Goal: Task Accomplishment & Management: Manage account settings

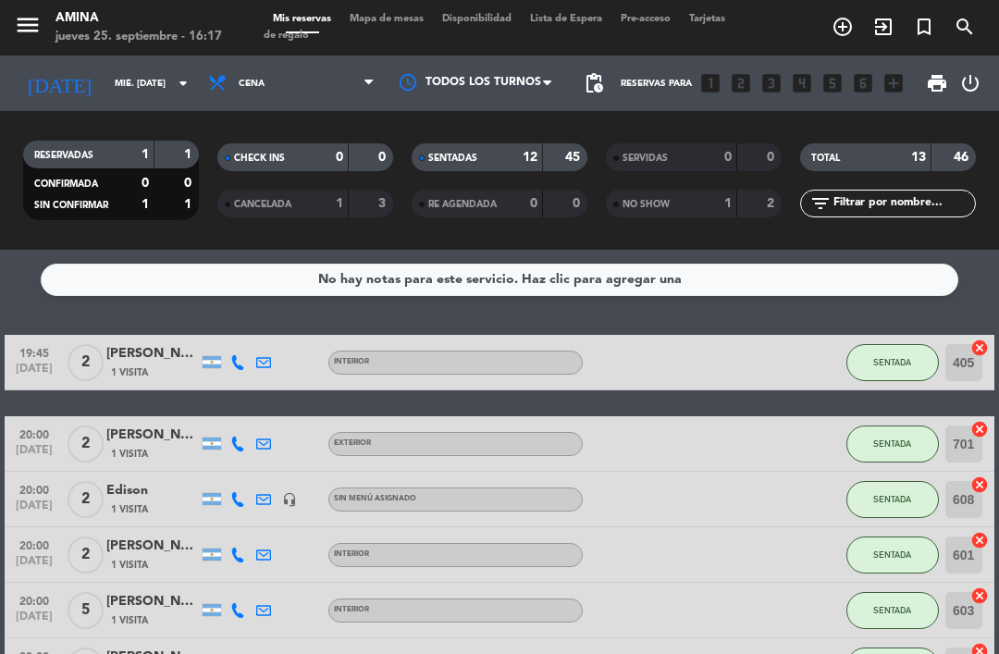
click at [141, 80] on input "mié. [DATE]" at bounding box center [168, 83] width 127 height 29
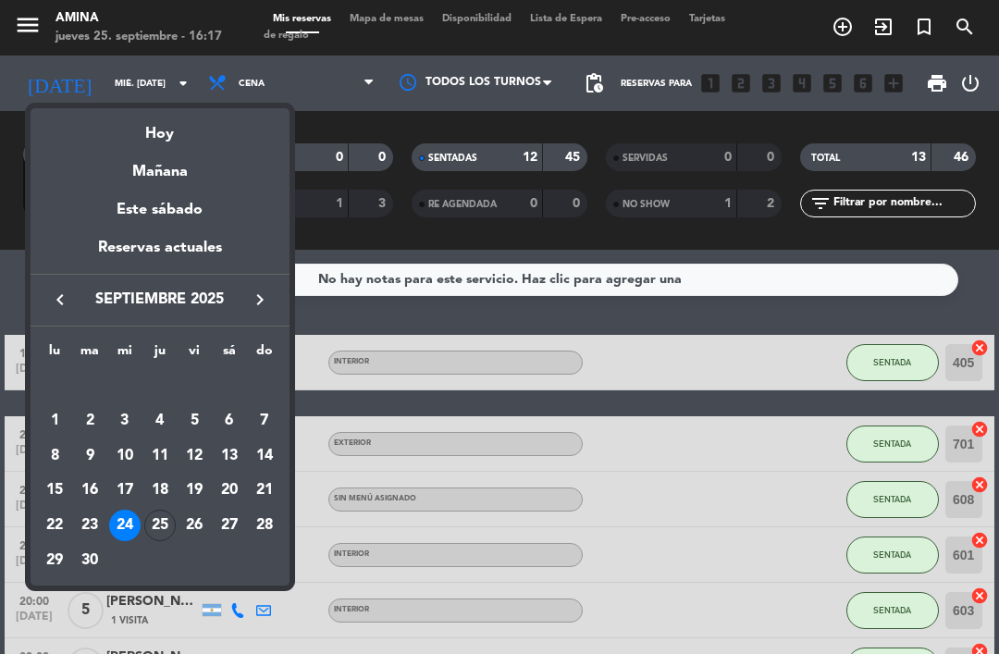
click at [166, 523] on div "25" at bounding box center [159, 524] width 31 height 31
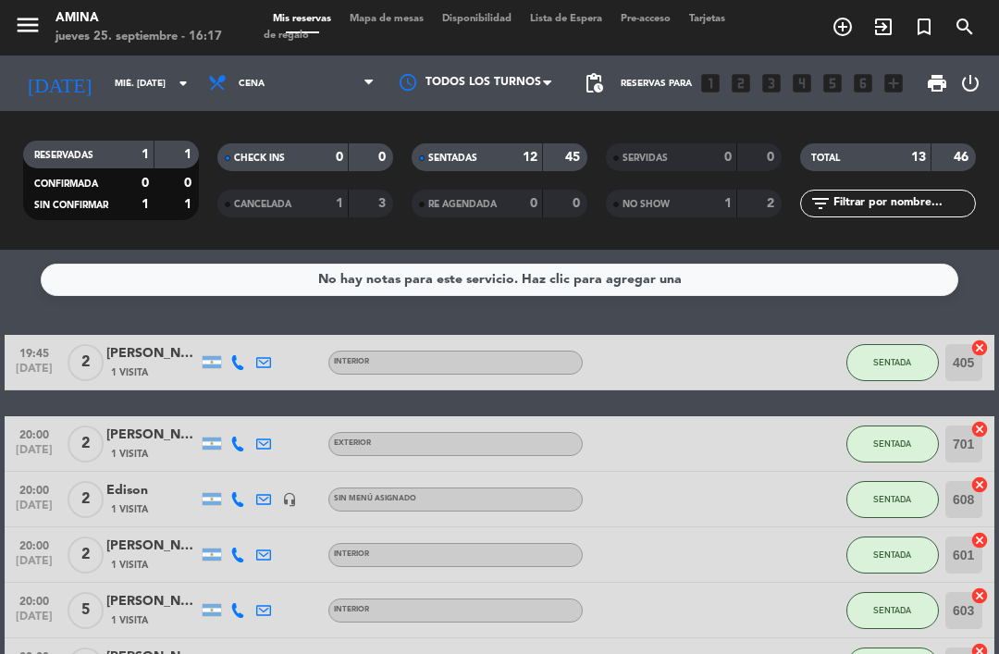
type input "[DEMOGRAPHIC_DATA] [DATE]"
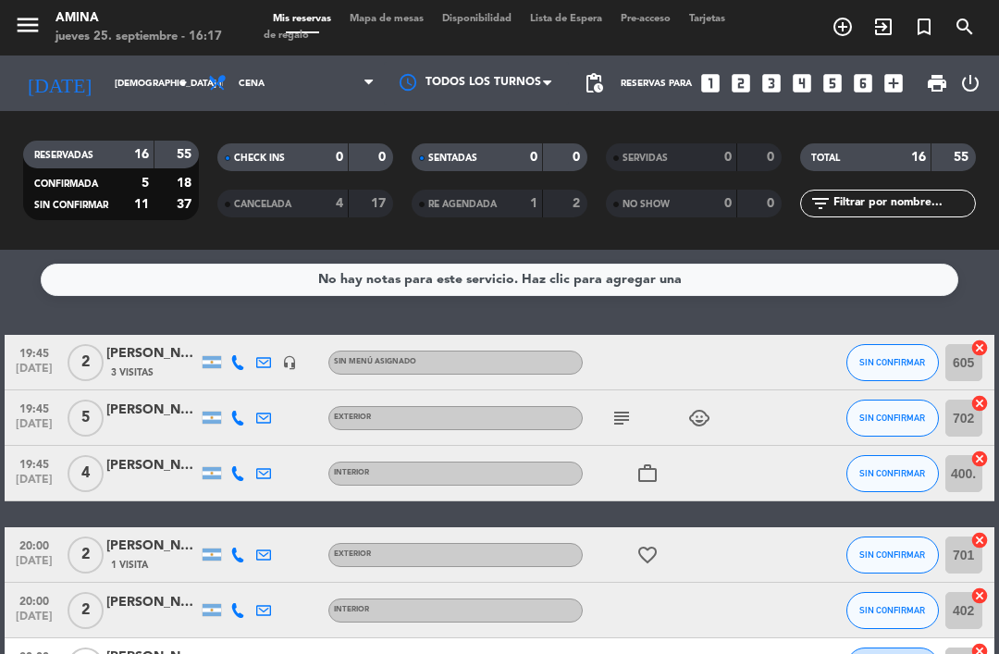
click at [910, 362] on span "SIN CONFIRMAR" at bounding box center [892, 362] width 66 height 10
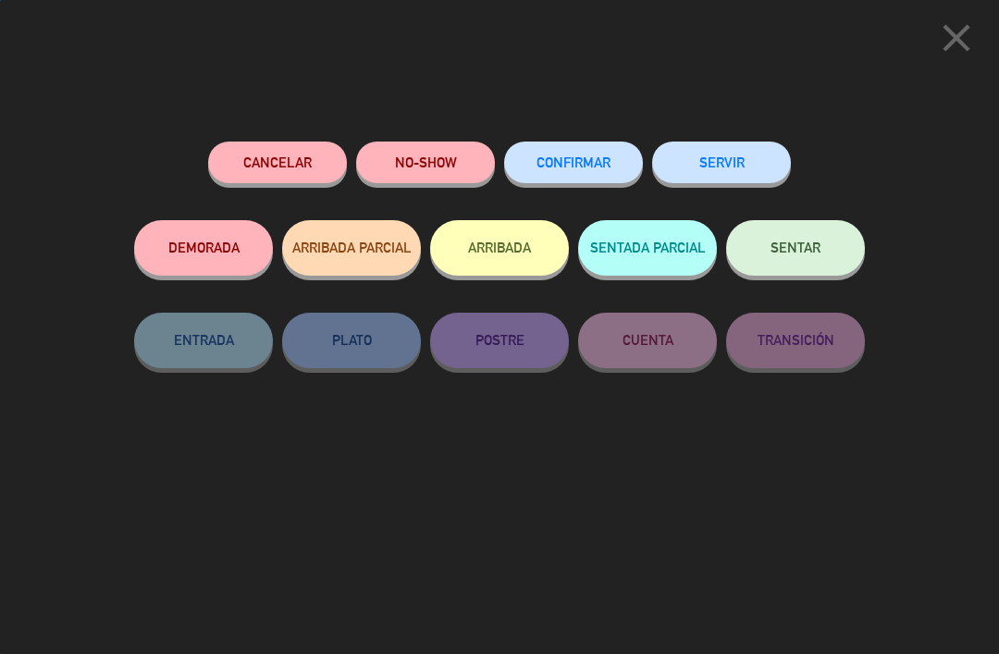
click at [563, 157] on span "CONFIRMAR" at bounding box center [573, 162] width 74 height 16
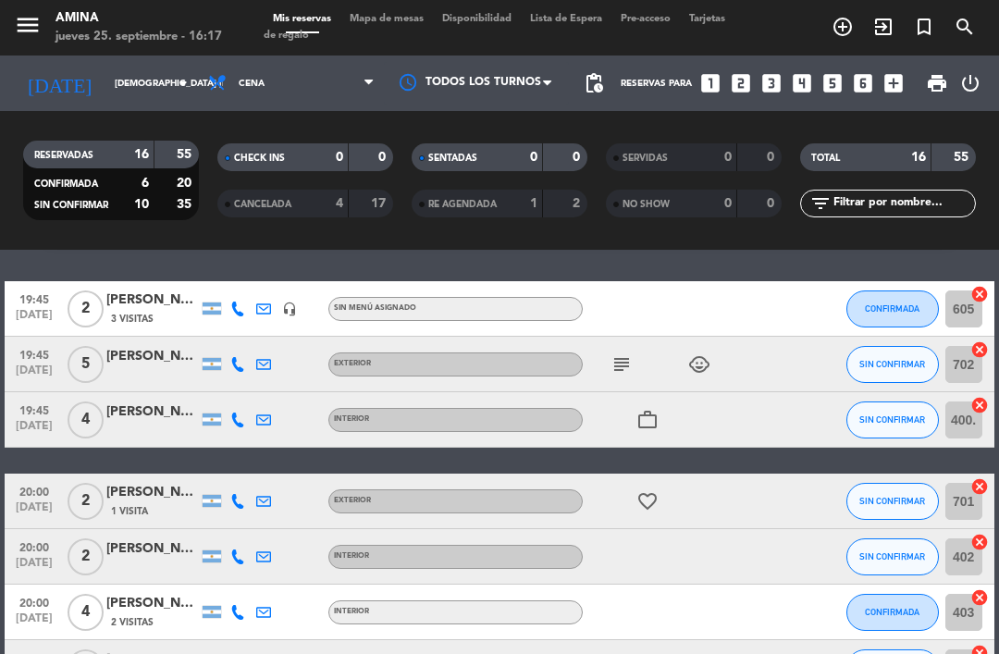
scroll to position [55, 0]
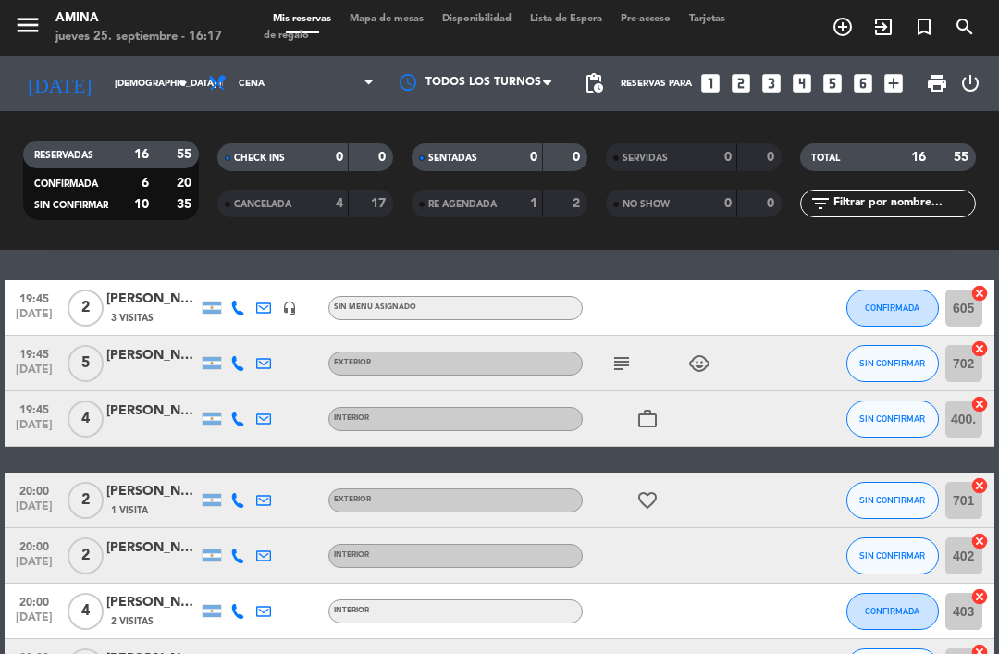
click at [619, 359] on icon "subject" at bounding box center [621, 363] width 22 height 22
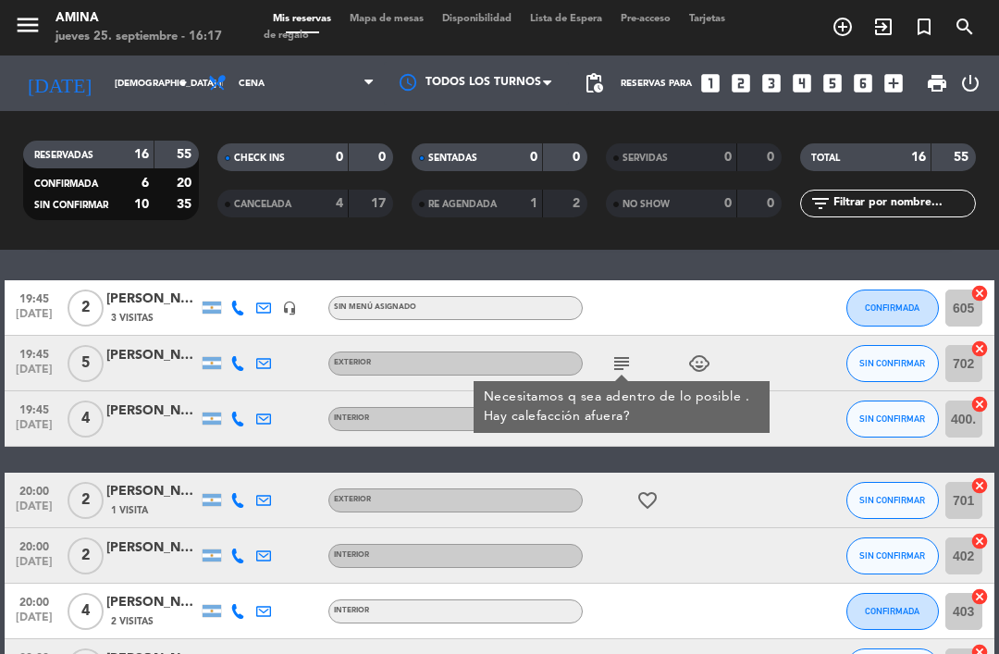
click at [741, 480] on div at bounding box center [763, 499] width 50 height 55
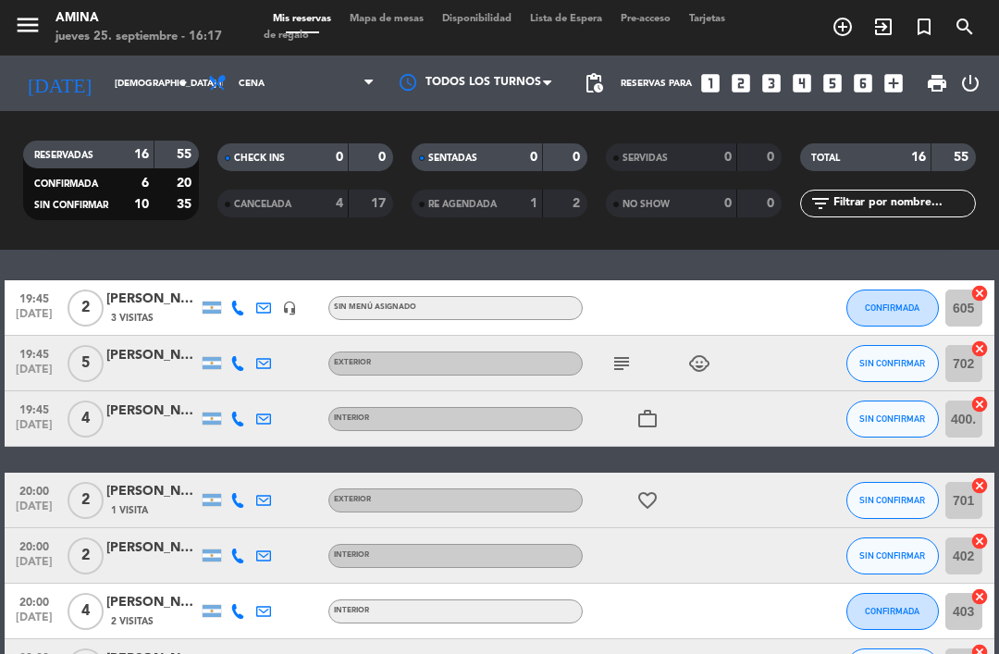
click at [139, 356] on div "[PERSON_NAME] [PERSON_NAME]" at bounding box center [152, 355] width 92 height 21
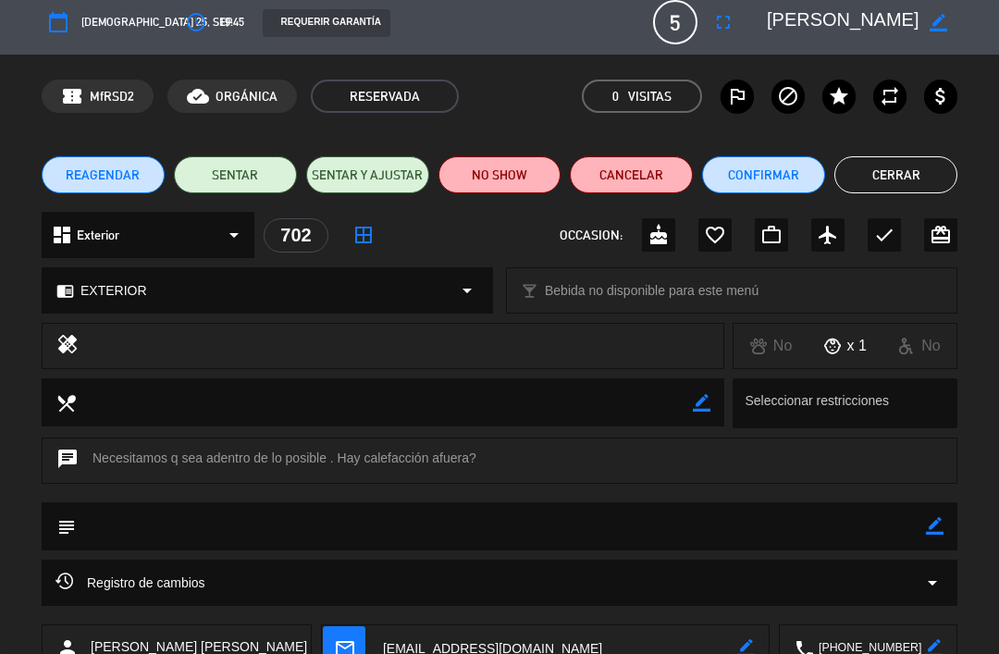
scroll to position [9, 0]
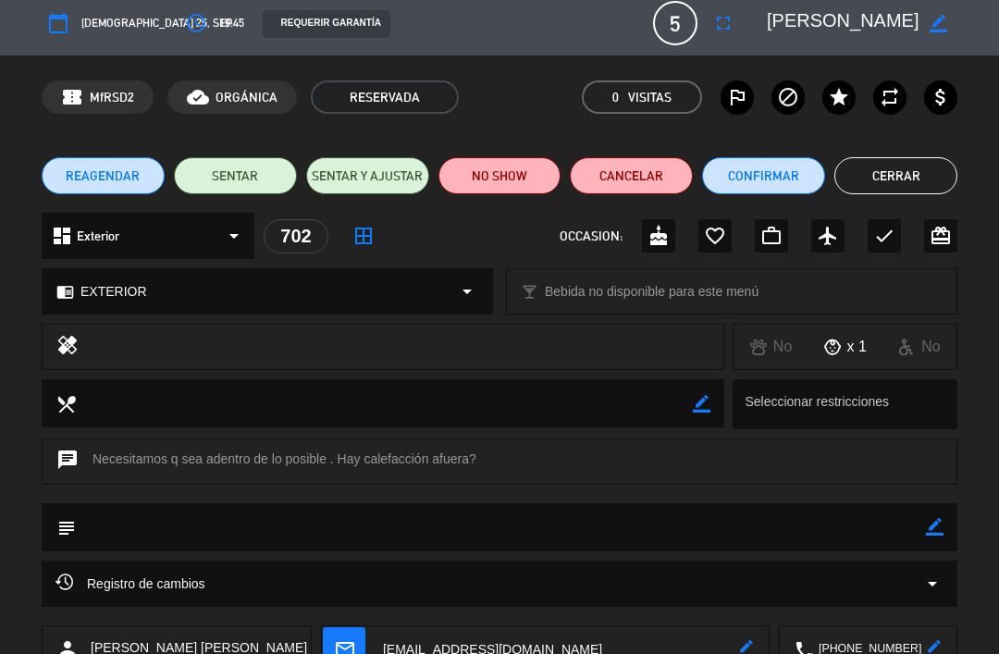
click at [924, 177] on button "Cerrar" at bounding box center [895, 175] width 123 height 37
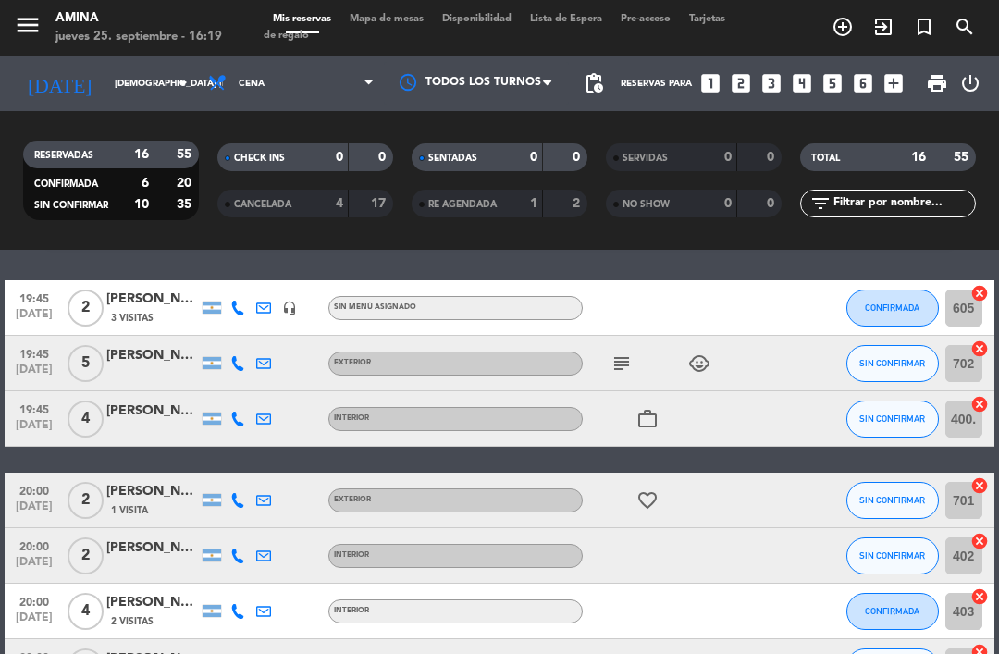
click at [706, 362] on icon "child_care" at bounding box center [699, 363] width 22 height 22
click at [626, 367] on icon "subject" at bounding box center [621, 363] width 22 height 22
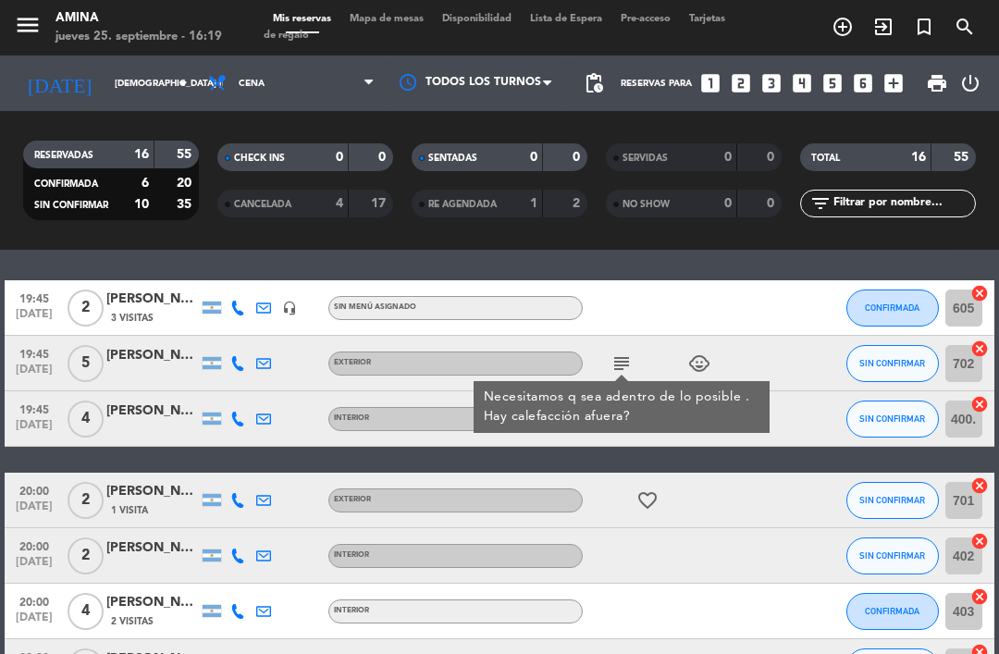
click at [389, 7] on div "menu Amina jueves 25. septiembre - 16:19 Mis reservas Mapa de mesas Disponibili…" at bounding box center [499, 27] width 999 height 55
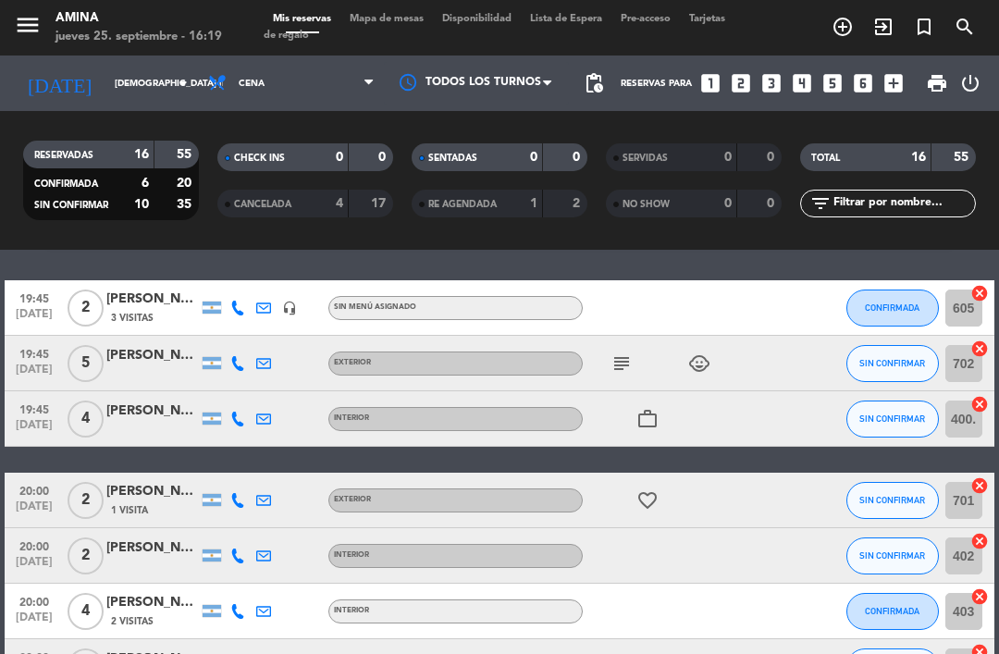
click at [392, 23] on span "Mapa de mesas" at bounding box center [386, 19] width 92 height 10
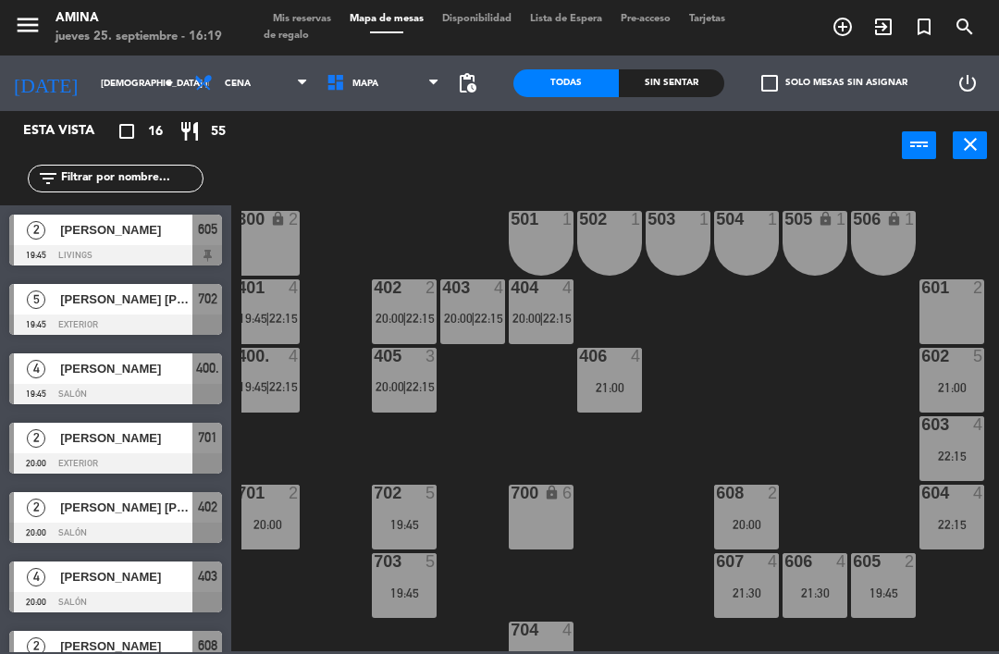
scroll to position [478, 9]
click at [98, 372] on span "[PERSON_NAME]" at bounding box center [126, 368] width 132 height 19
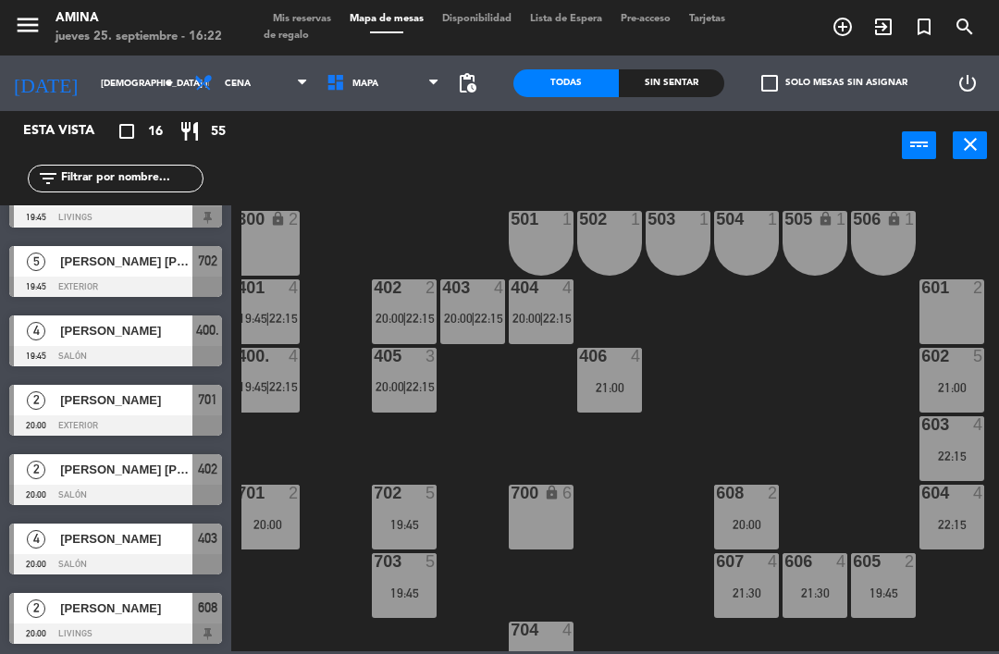
scroll to position [43, 0]
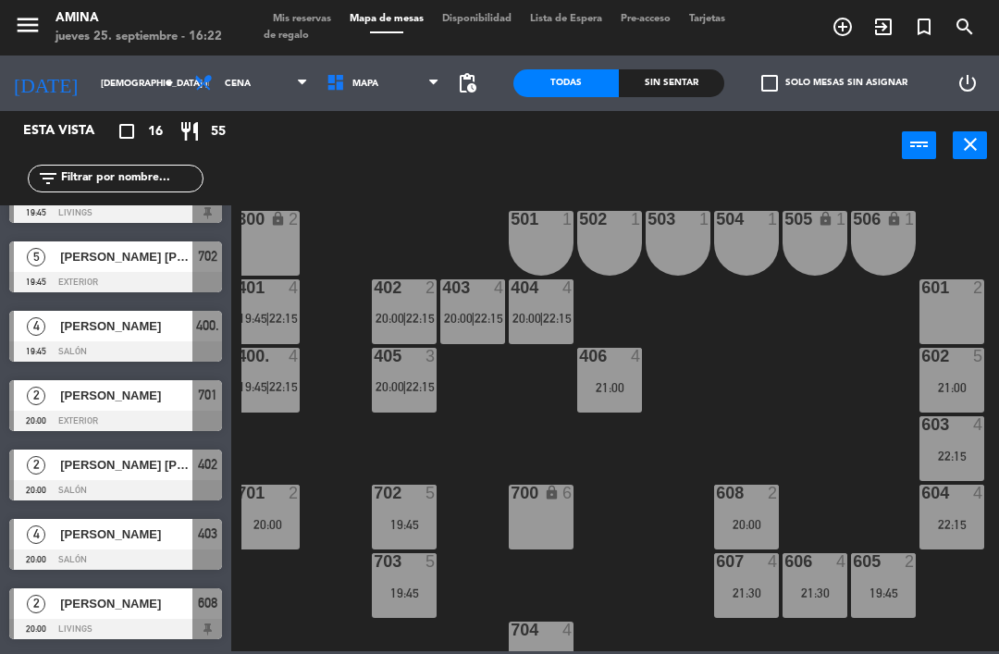
click at [60, 396] on span "[PERSON_NAME]" at bounding box center [126, 395] width 132 height 19
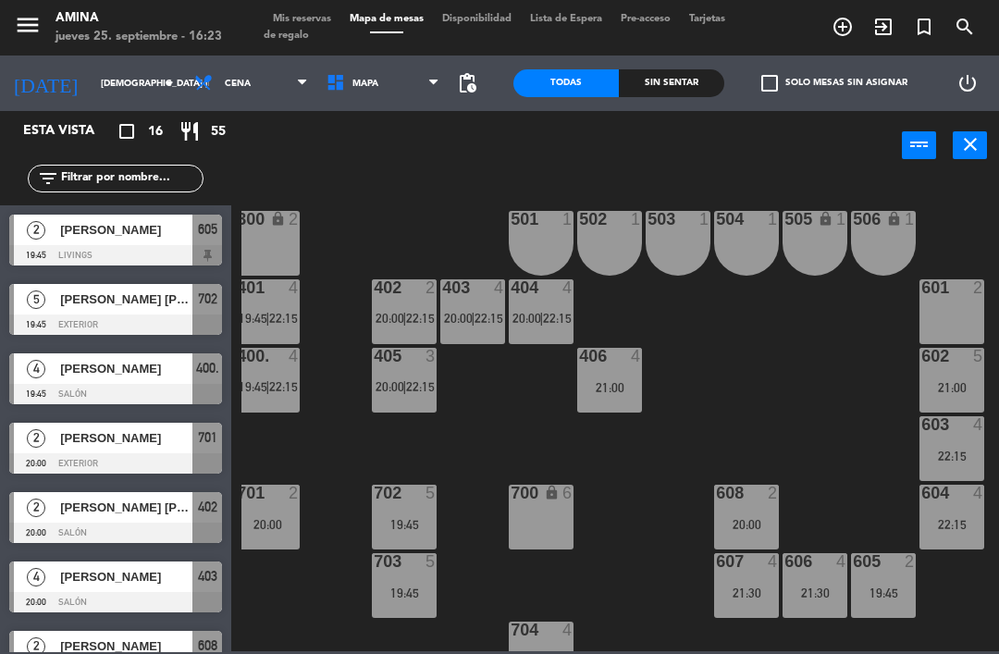
click at [153, 306] on span "[PERSON_NAME] [PERSON_NAME]" at bounding box center [126, 298] width 132 height 19
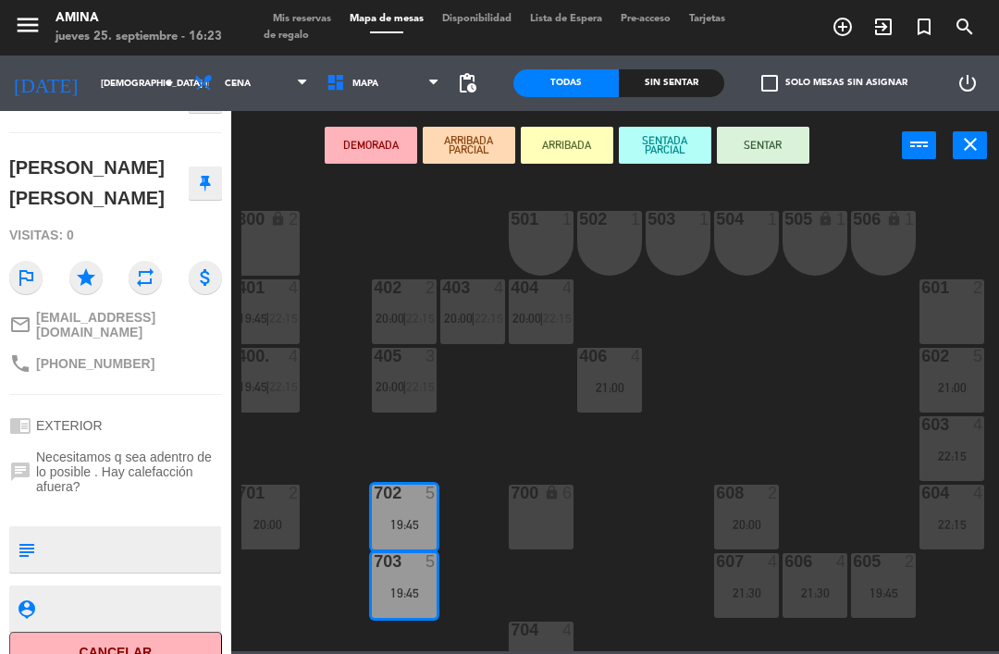
scroll to position [156, 0]
click at [137, 632] on button "Cancelar" at bounding box center [115, 653] width 213 height 42
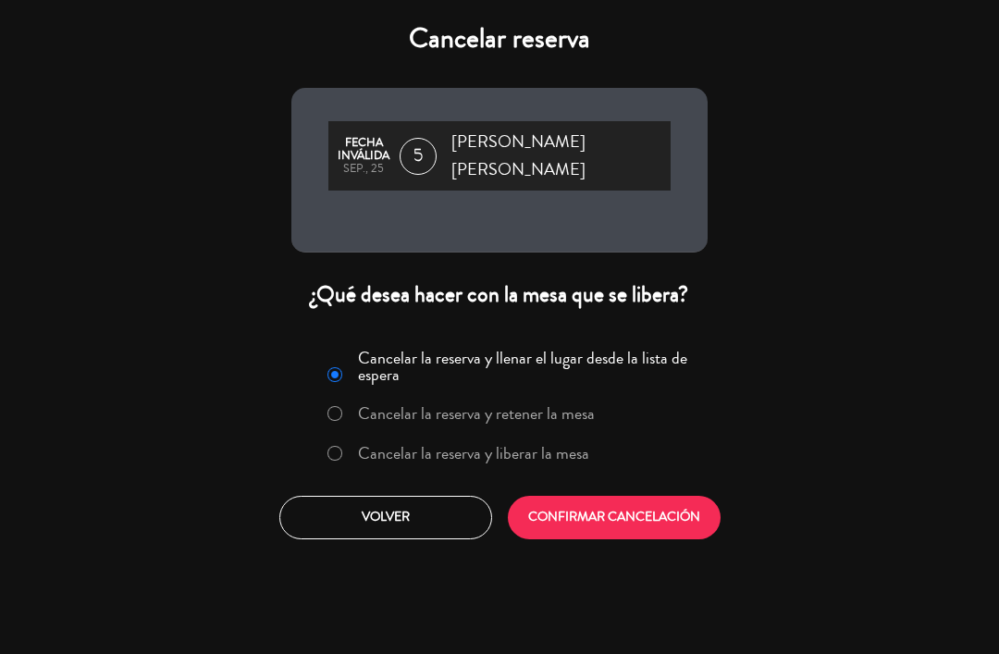
click at [647, 496] on button "CONFIRMAR CANCELACIÓN" at bounding box center [614, 517] width 213 height 43
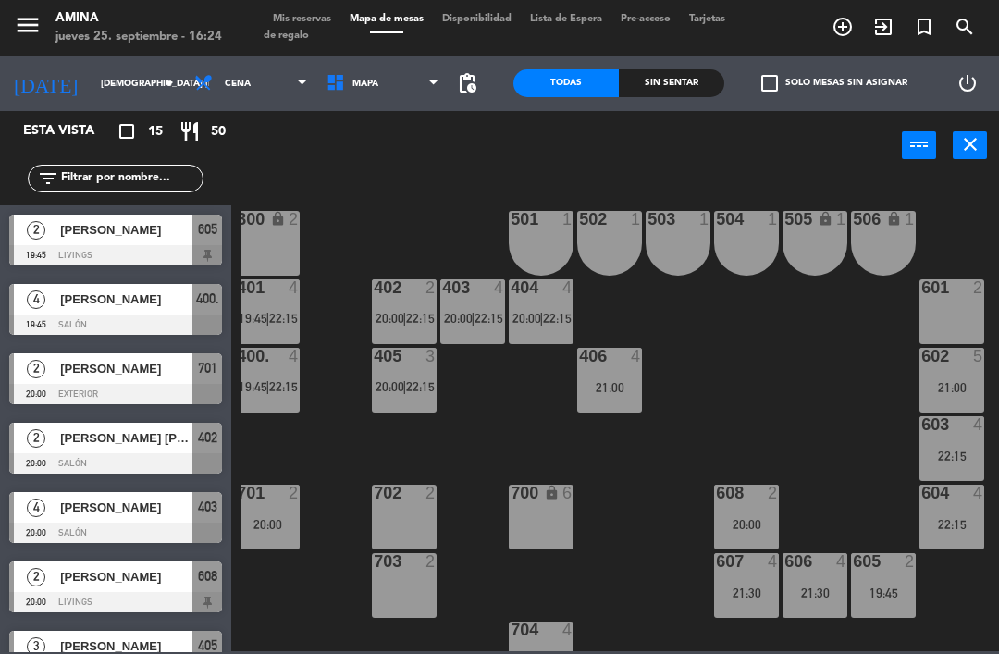
click at [151, 435] on span "[PERSON_NAME] [PERSON_NAME]" at bounding box center [126, 437] width 132 height 19
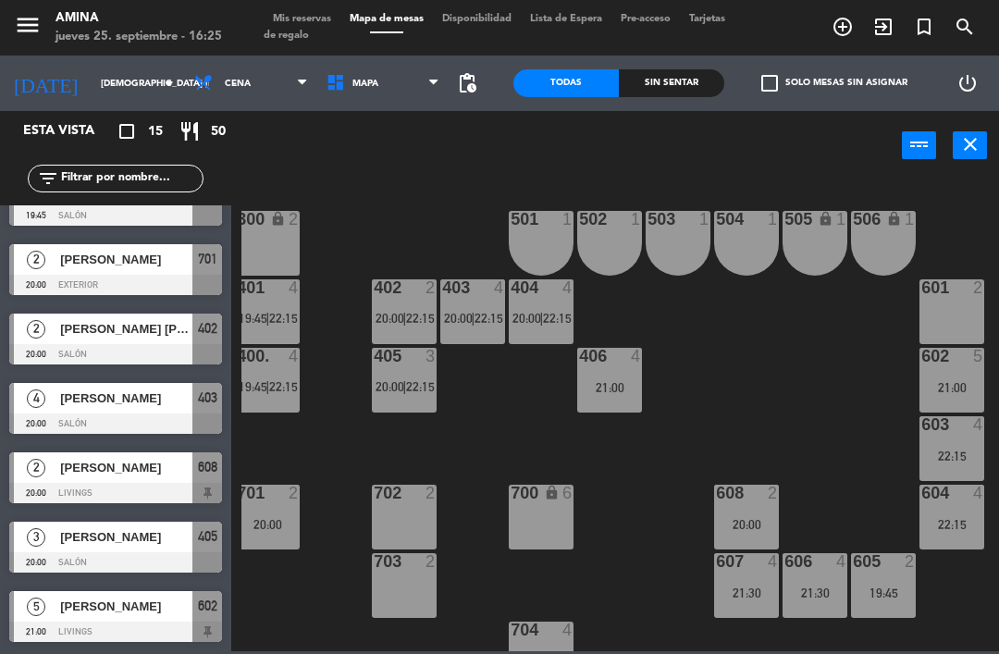
scroll to position [116, 0]
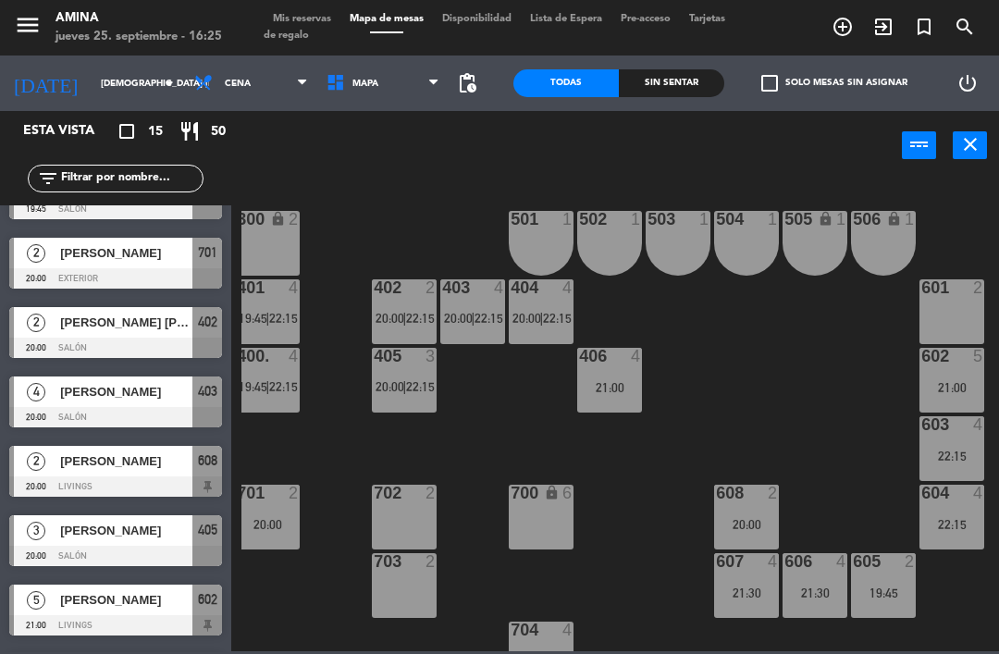
click at [153, 395] on span "[PERSON_NAME]" at bounding box center [126, 391] width 132 height 19
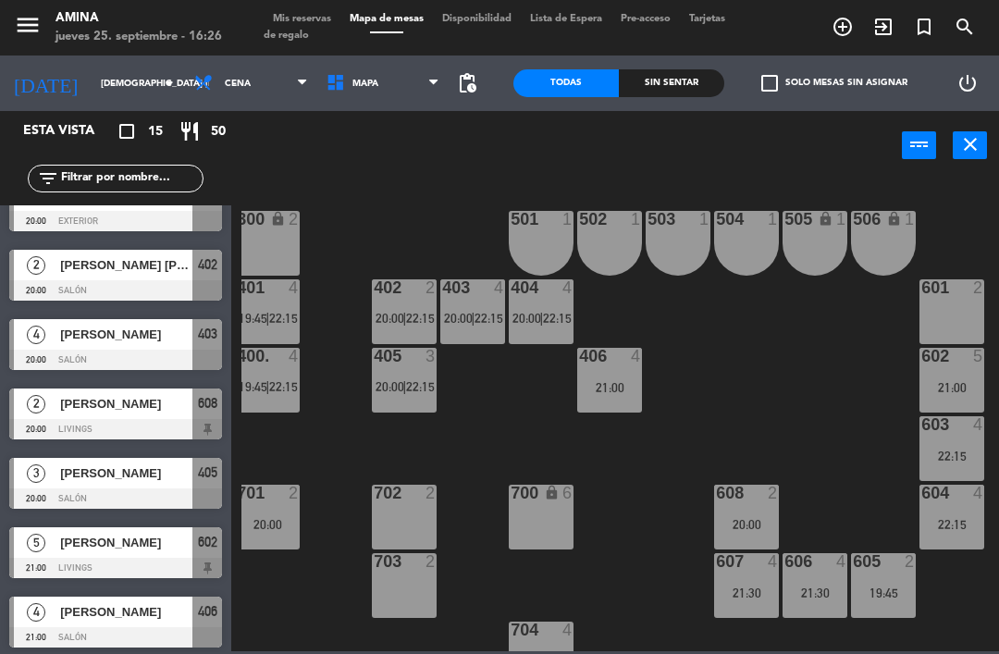
scroll to position [174, 0]
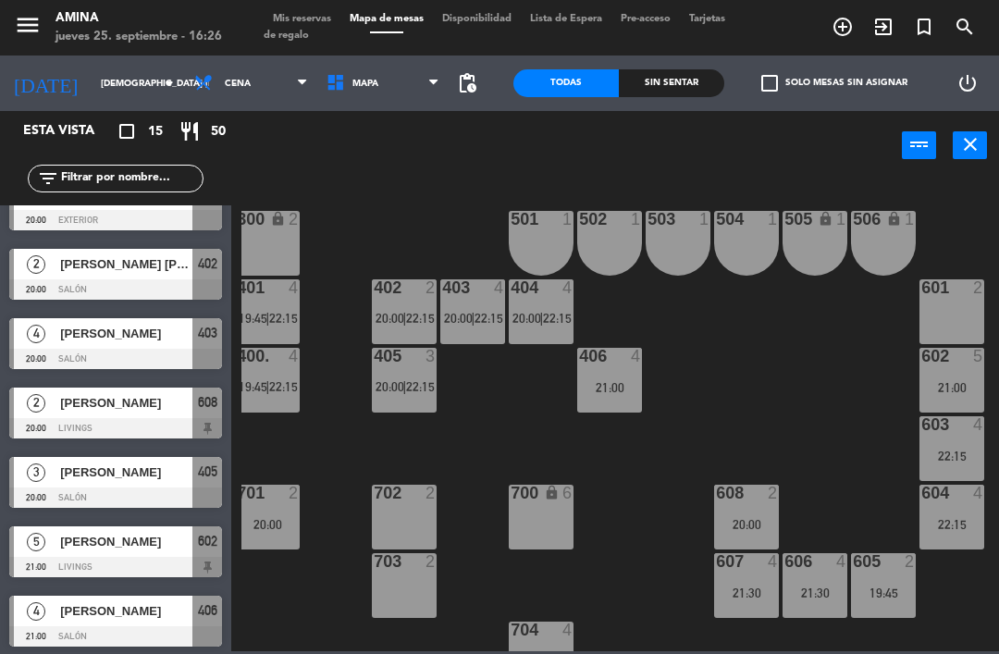
click at [153, 407] on span "[PERSON_NAME]" at bounding box center [126, 402] width 132 height 19
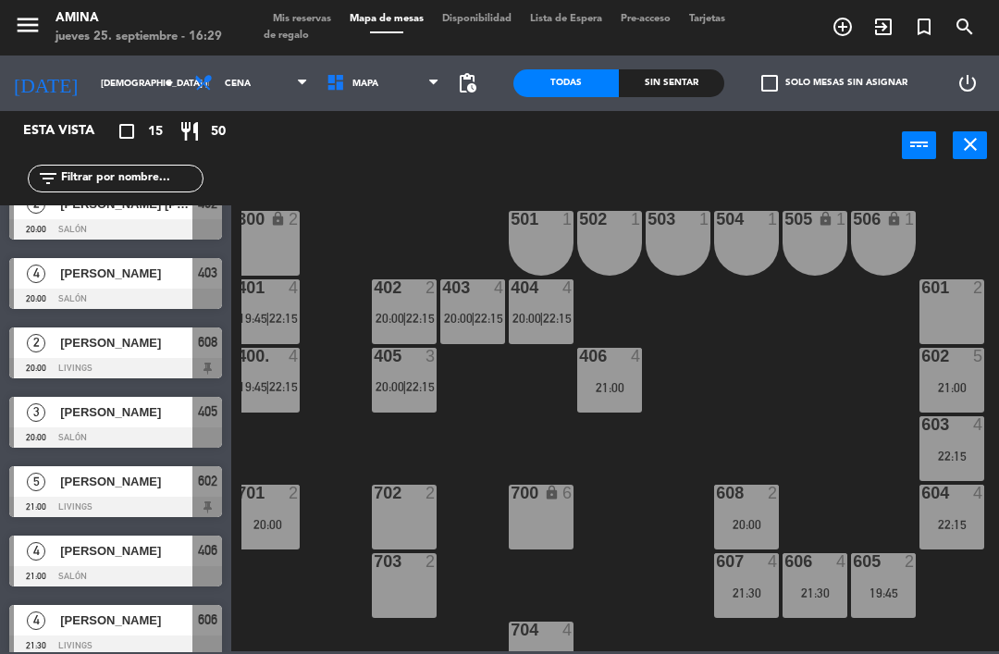
scroll to position [237, 0]
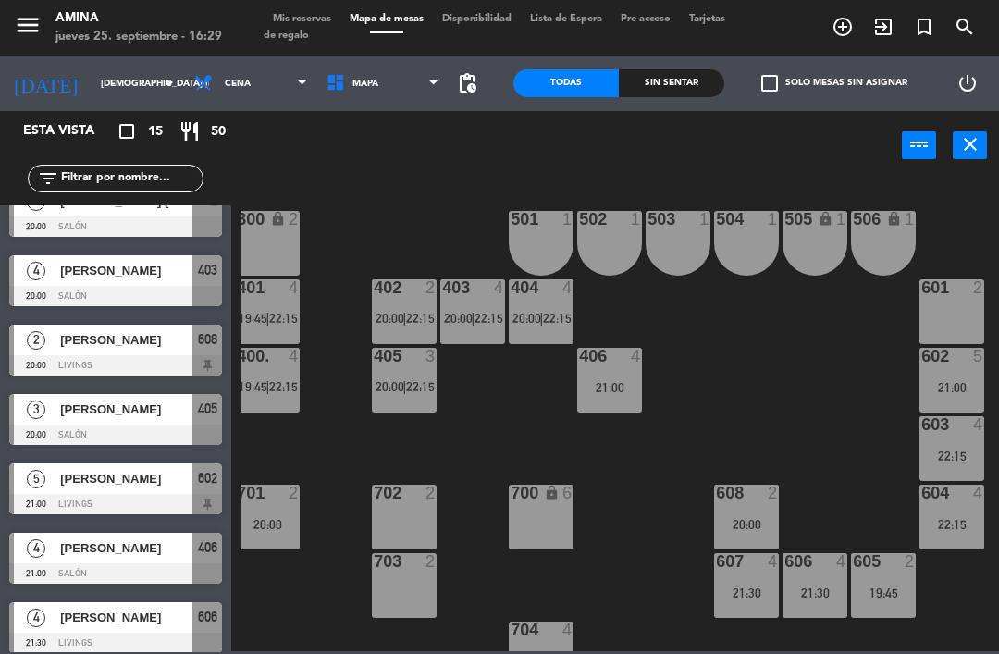
click at [144, 415] on span "[PERSON_NAME]" at bounding box center [126, 408] width 132 height 19
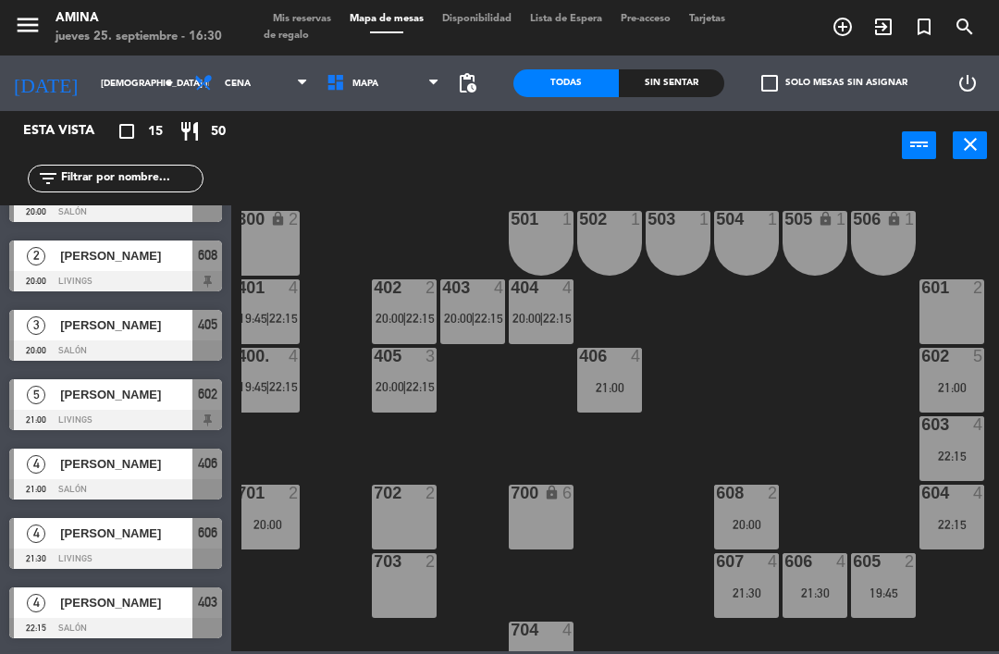
scroll to position [324, 0]
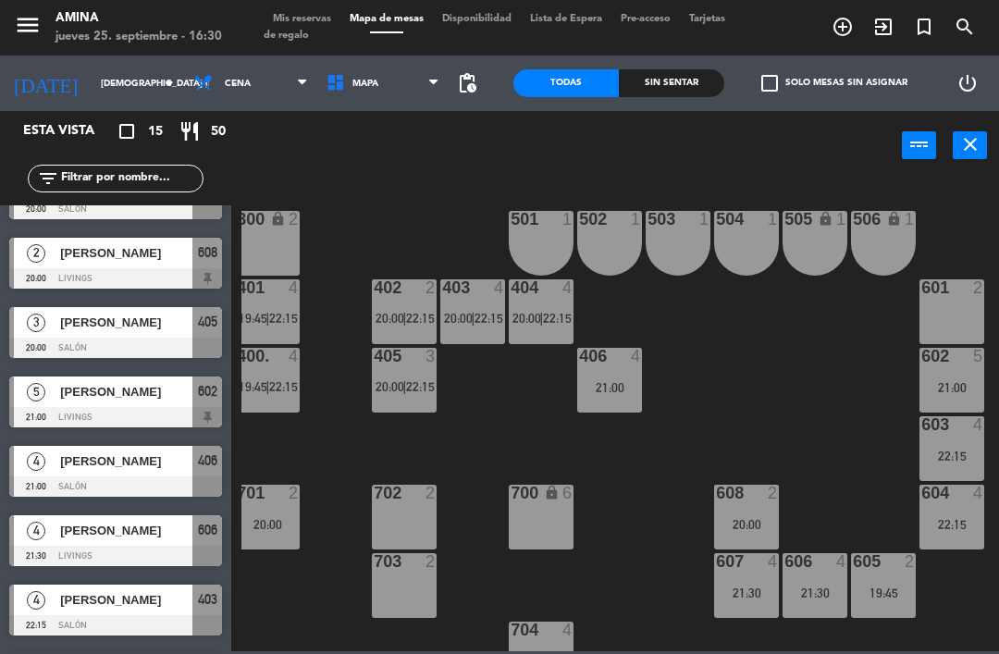
click at [164, 390] on span "[PERSON_NAME]" at bounding box center [126, 391] width 132 height 19
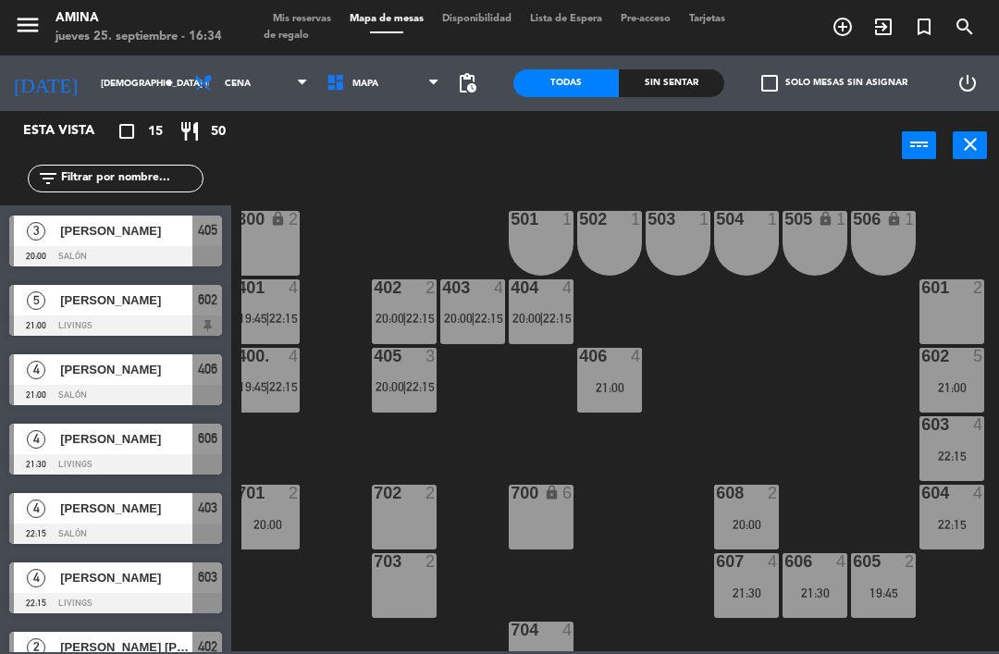
scroll to position [416, 0]
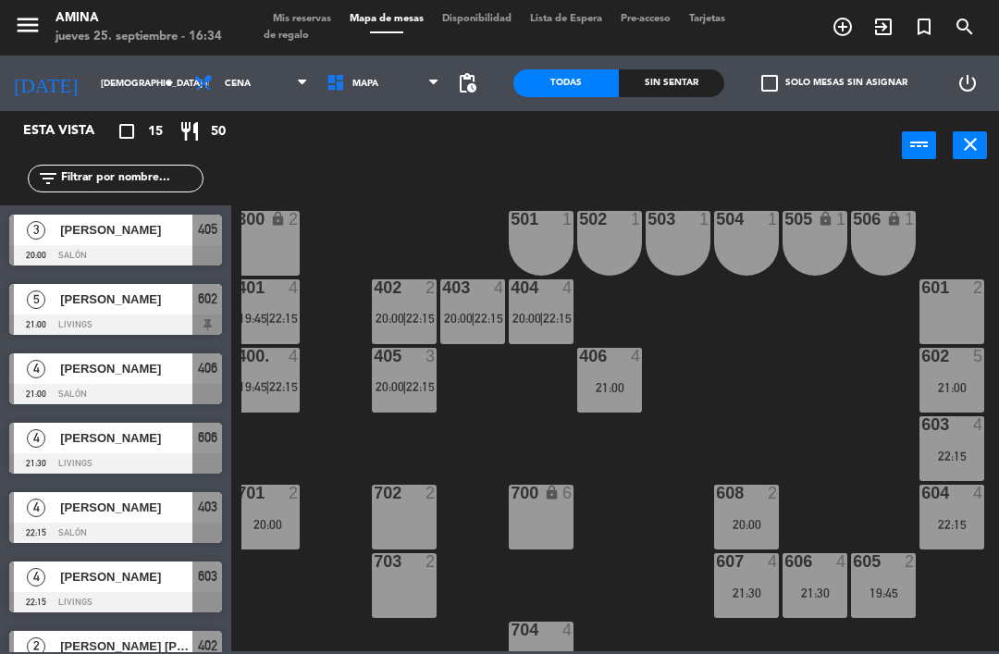
click at [163, 369] on span "[PERSON_NAME]" at bounding box center [126, 368] width 132 height 19
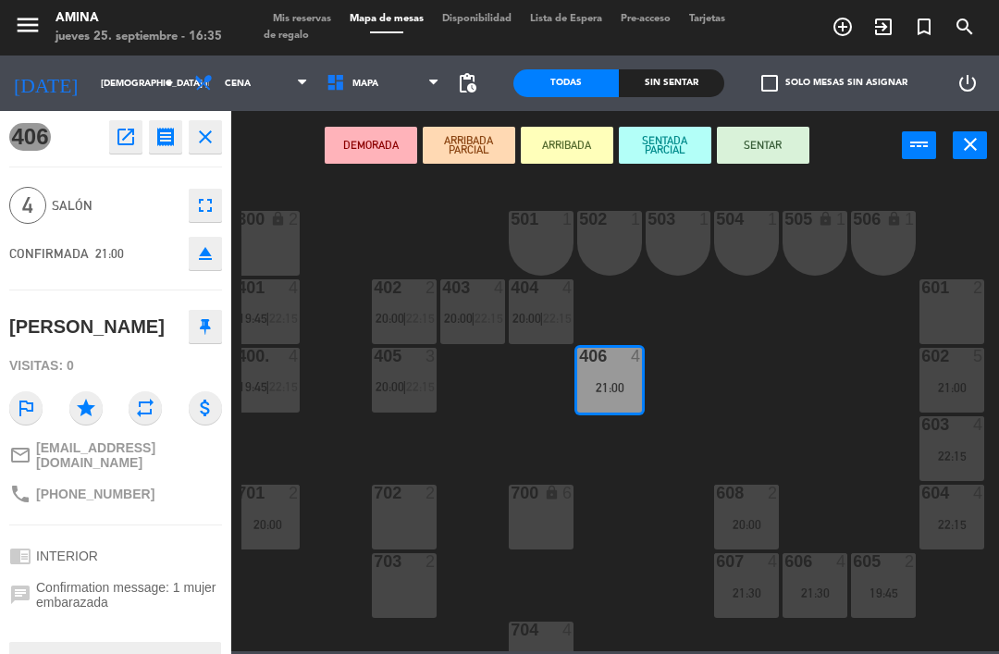
scroll to position [0, 0]
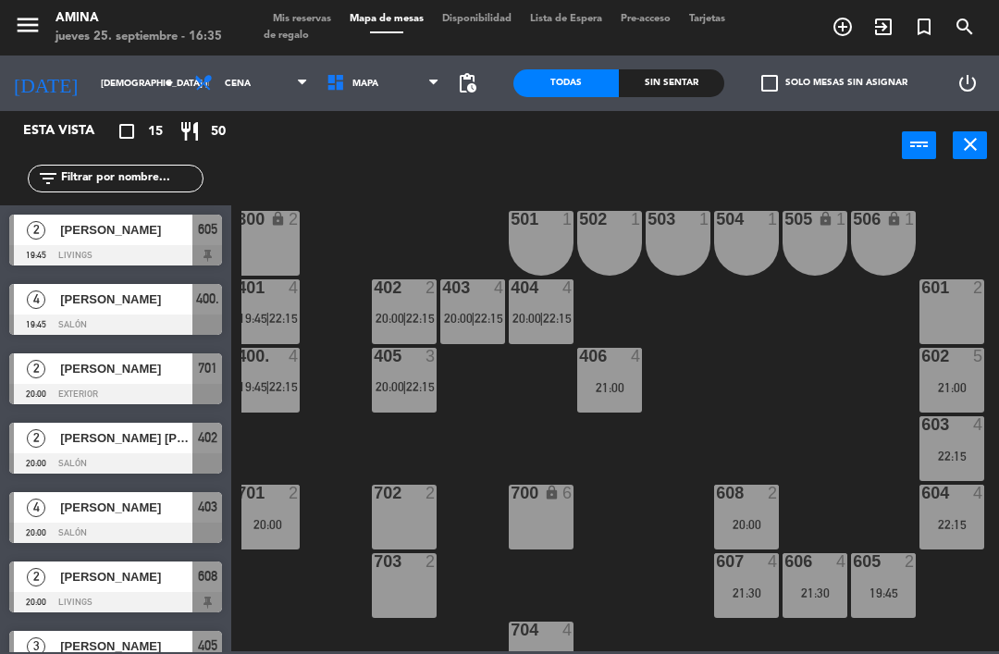
click at [303, 20] on span "Mis reservas" at bounding box center [302, 19] width 77 height 10
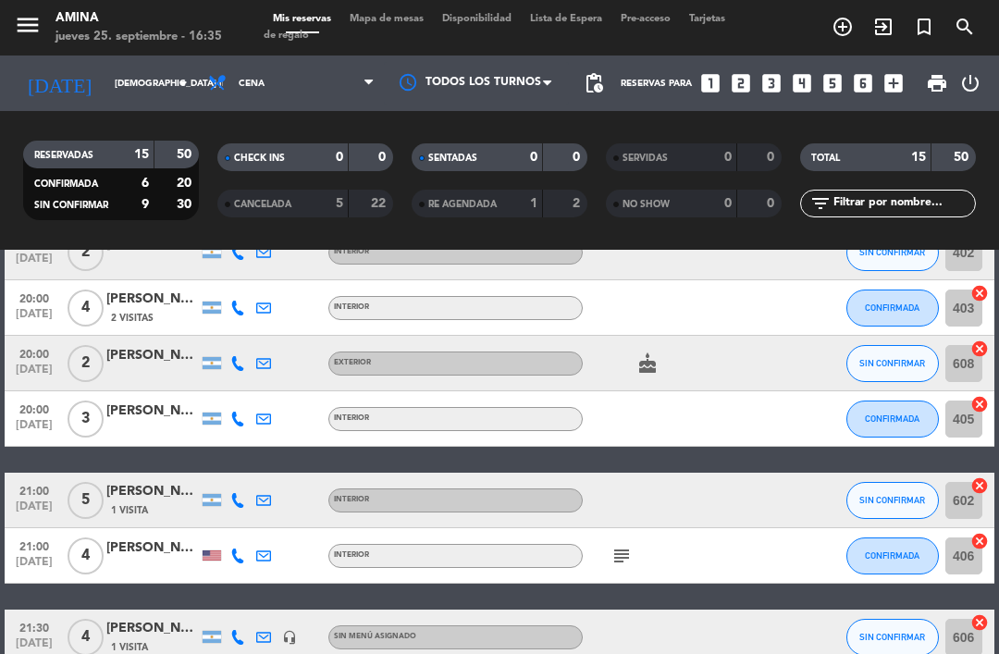
scroll to position [320, 0]
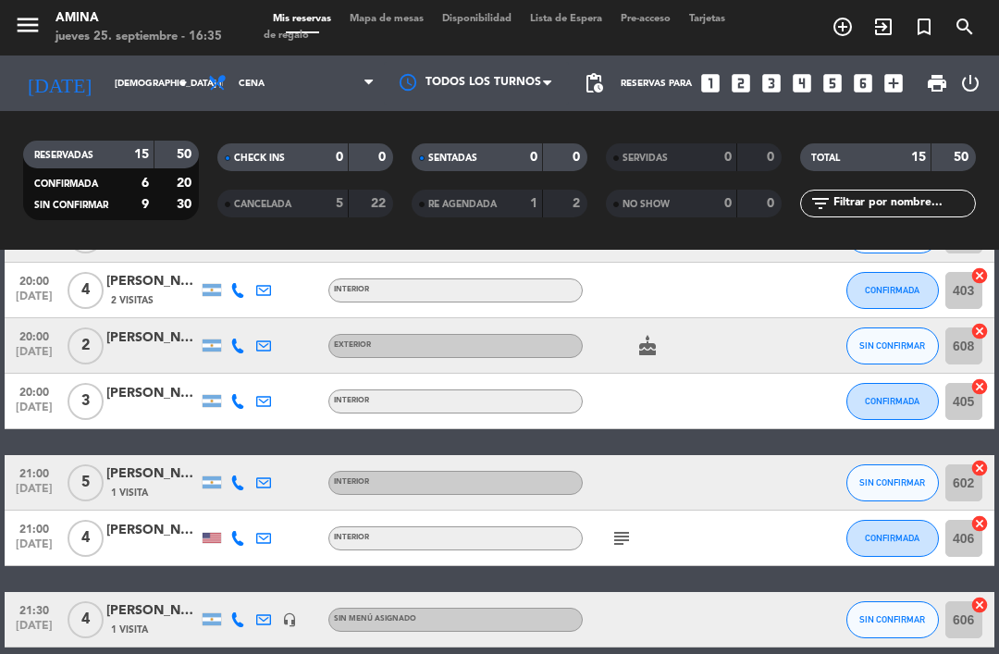
click at [391, 24] on span "Mapa de mesas" at bounding box center [386, 19] width 92 height 10
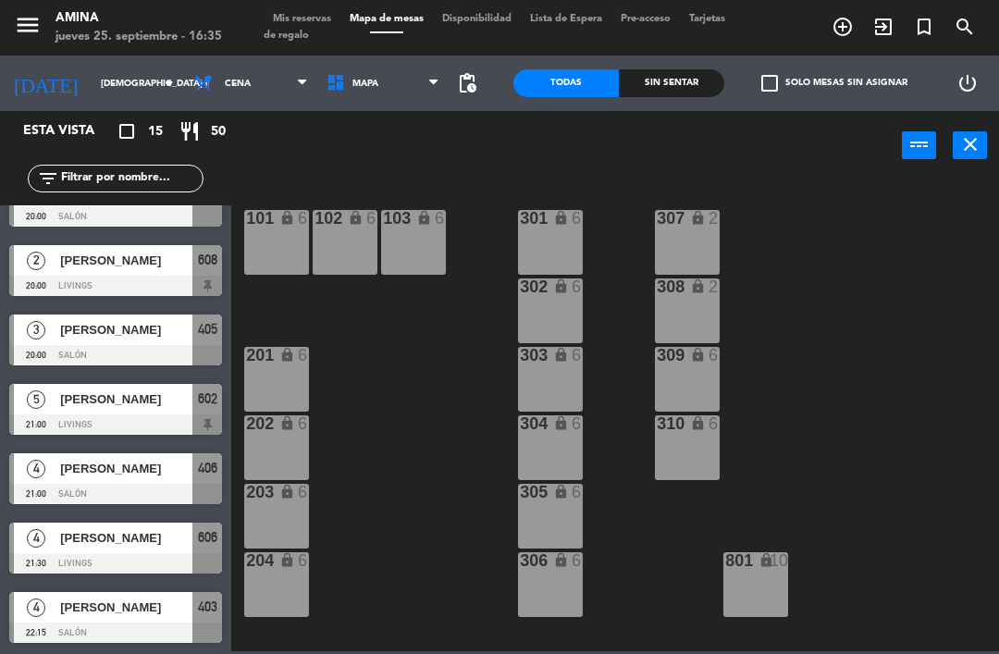
scroll to position [318, 0]
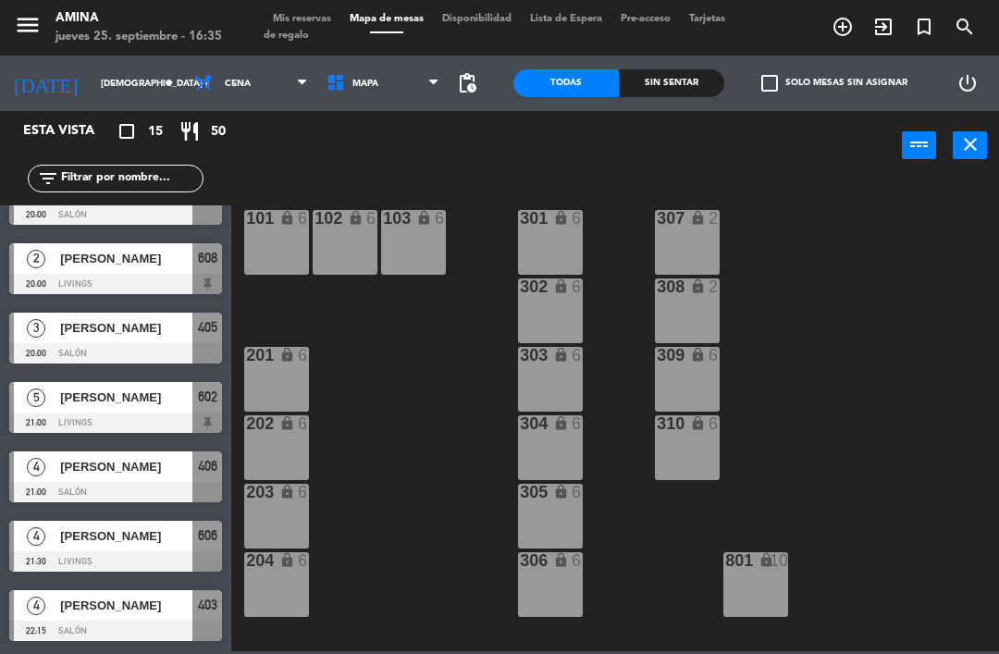
click at [149, 476] on div "[PERSON_NAME]" at bounding box center [125, 466] width 134 height 31
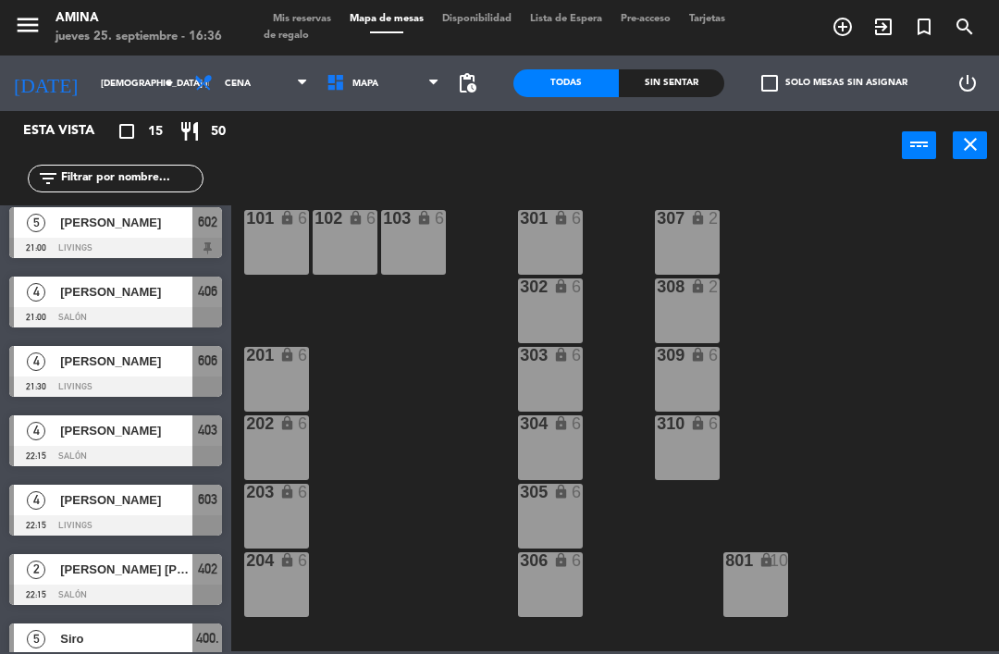
scroll to position [496, 0]
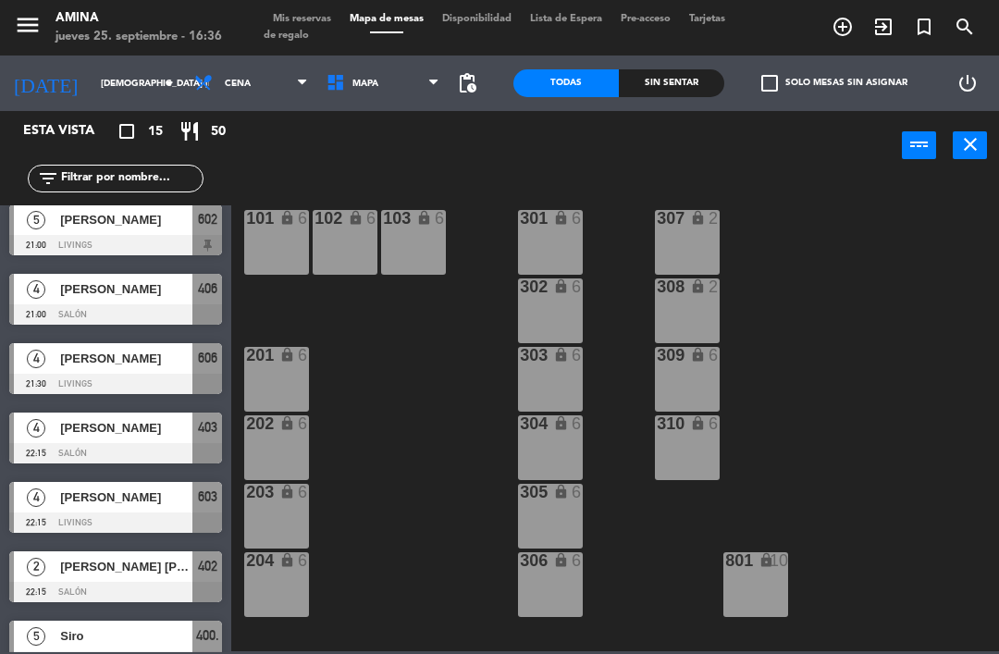
click at [148, 380] on div at bounding box center [115, 384] width 213 height 20
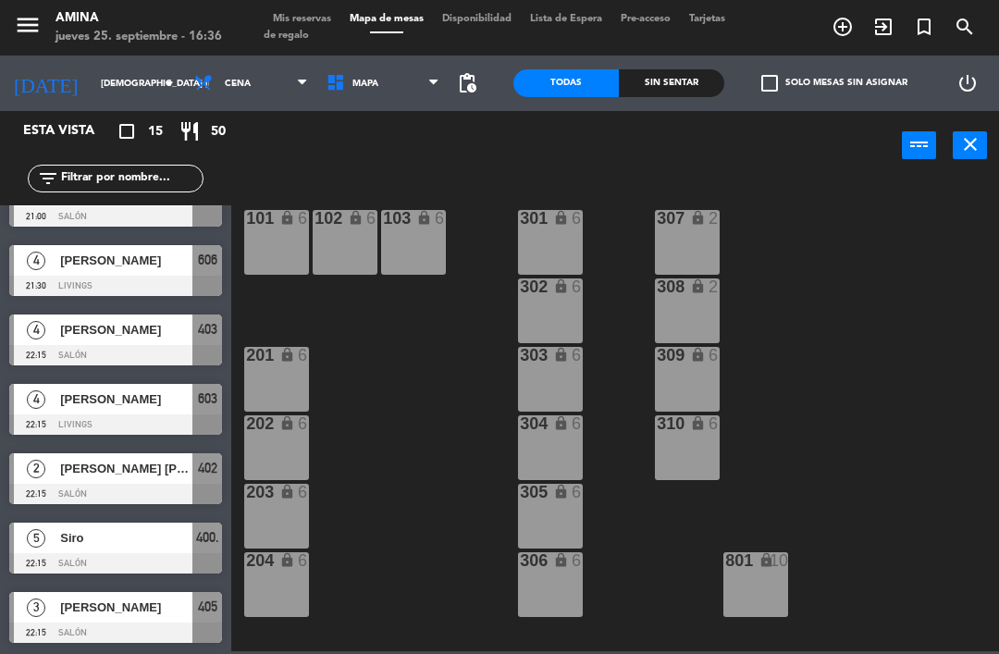
scroll to position [594, 0]
click at [169, 337] on span "[PERSON_NAME]" at bounding box center [126, 329] width 132 height 19
click at [162, 399] on span "[PERSON_NAME]" at bounding box center [126, 398] width 132 height 19
click at [153, 468] on span "[PERSON_NAME] [PERSON_NAME]" at bounding box center [126, 468] width 132 height 19
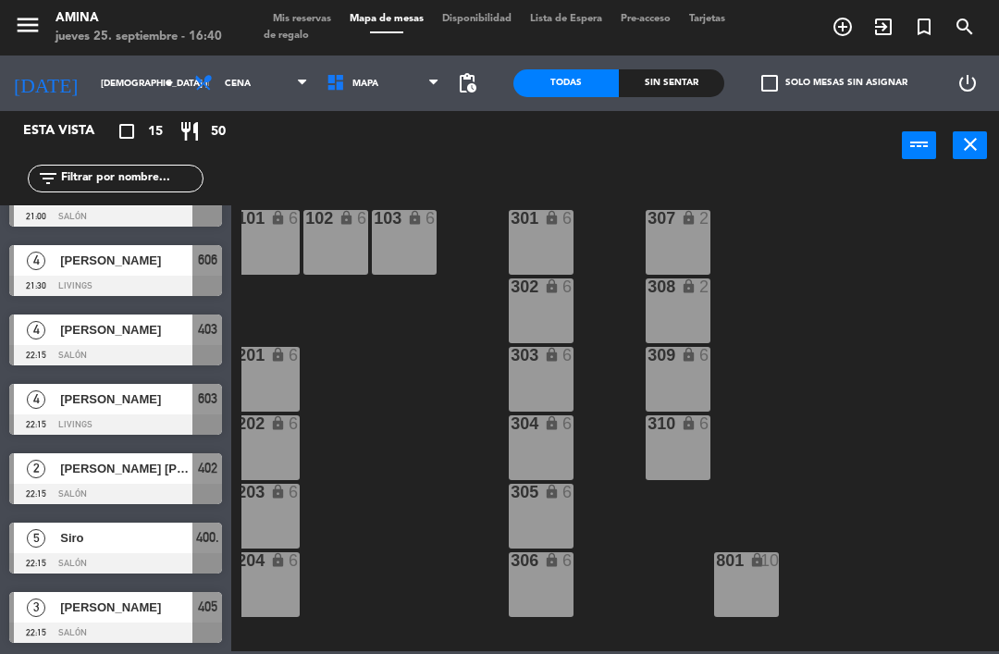
click at [153, 541] on span "Siro" at bounding box center [126, 537] width 132 height 19
click at [146, 618] on div "[PERSON_NAME]" at bounding box center [125, 607] width 134 height 31
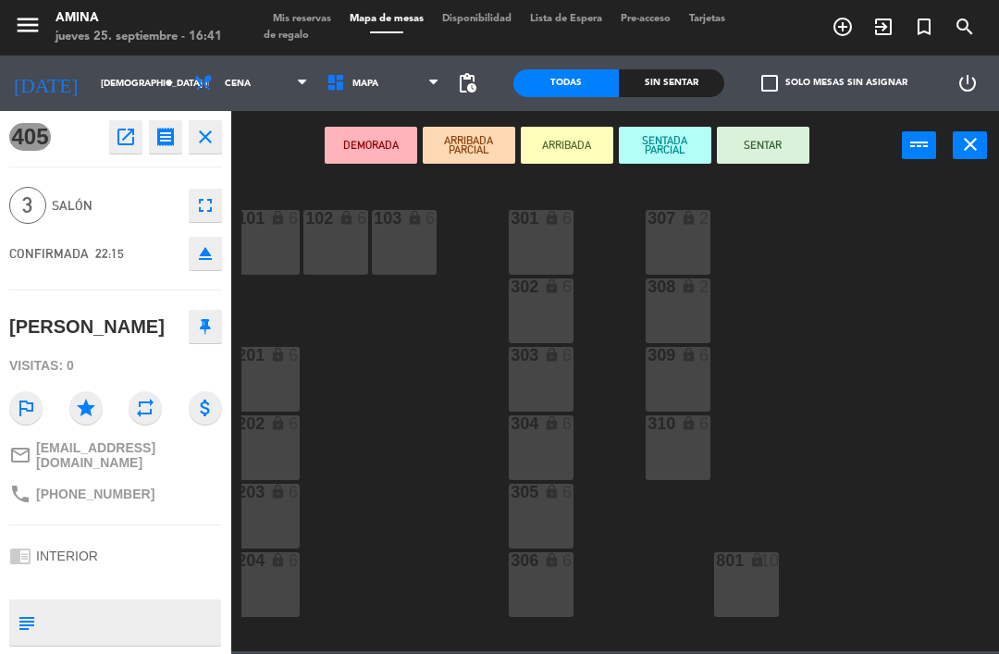
click at [501, 429] on div "304" at bounding box center [510, 424] width 31 height 18
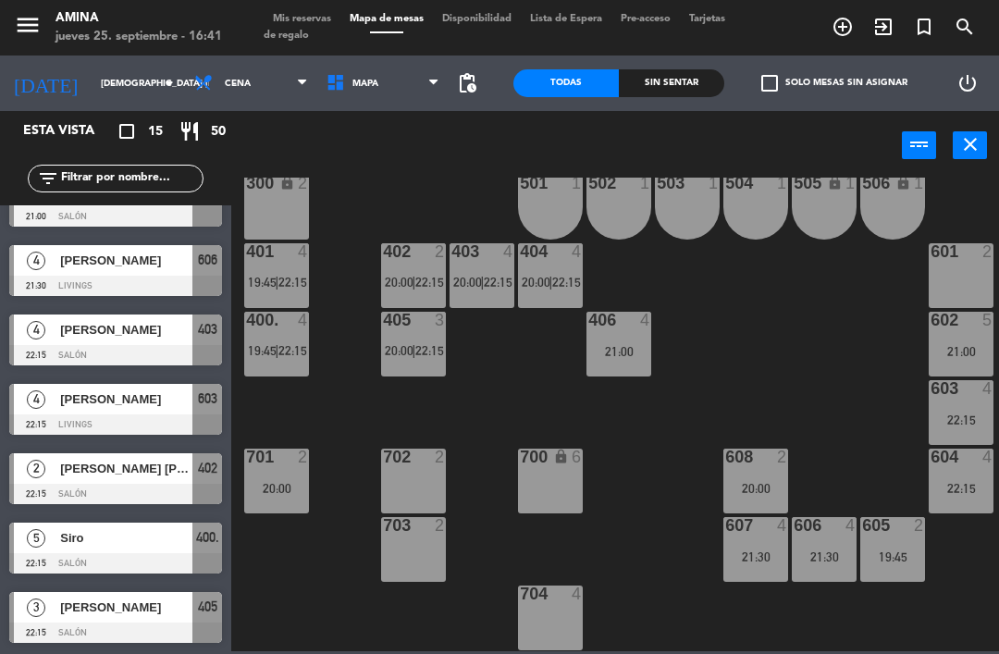
scroll to position [514, 0]
click at [301, 301] on div "401 4 19:45 | 22:15" at bounding box center [276, 275] width 65 height 65
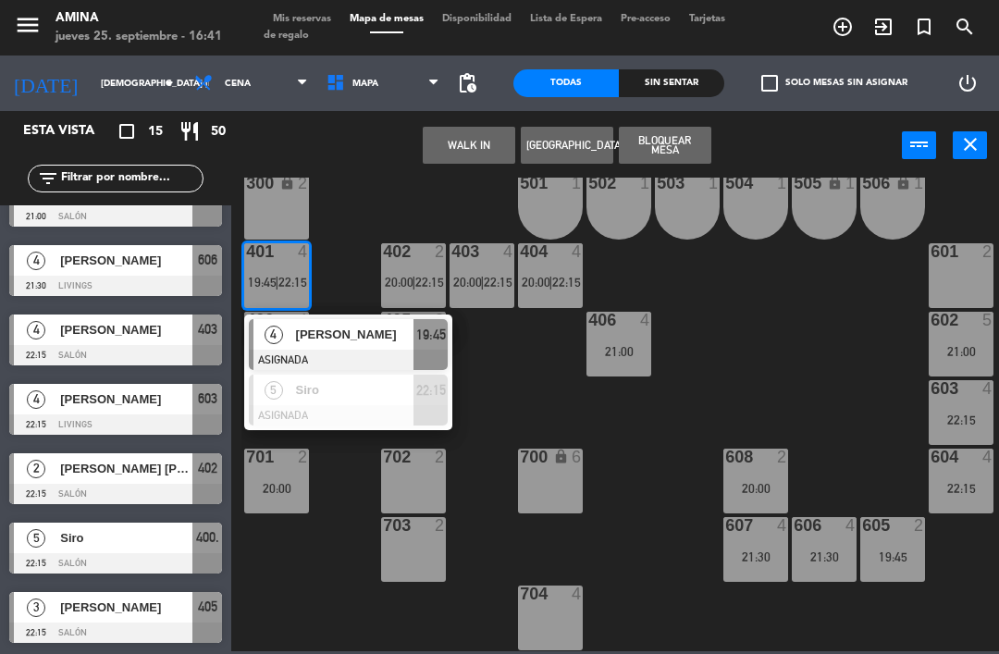
click at [387, 334] on span "[PERSON_NAME]" at bounding box center [355, 334] width 118 height 19
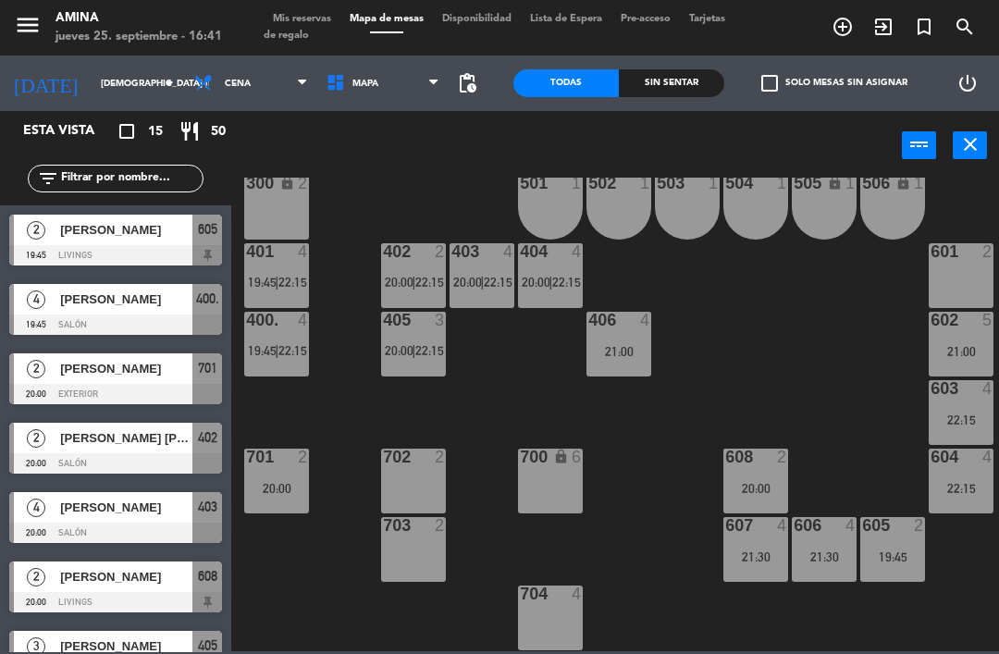
click at [294, 347] on span "22:15" at bounding box center [292, 350] width 29 height 15
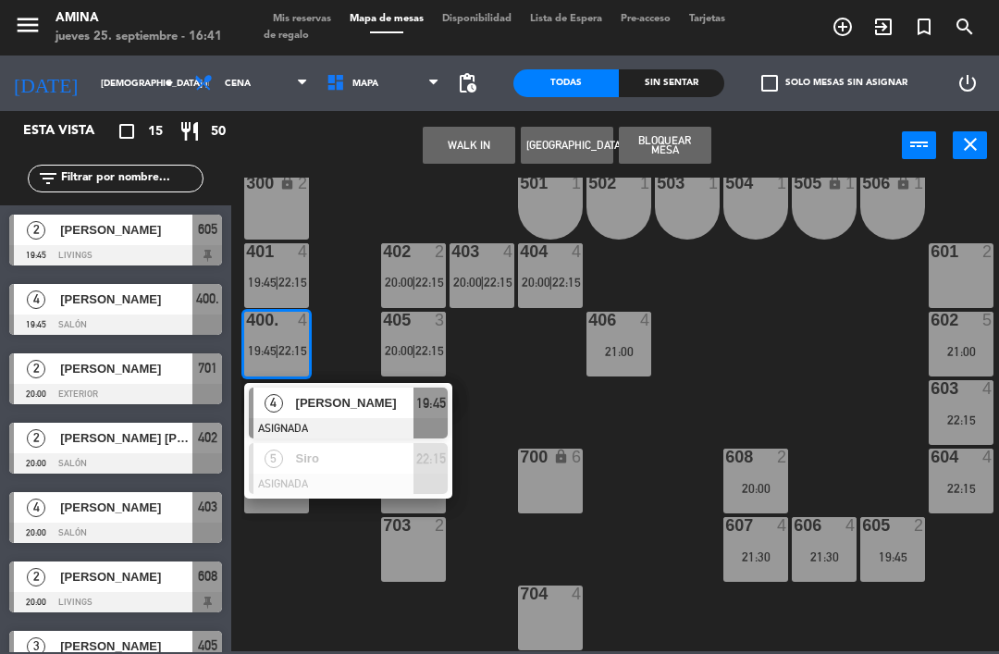
click at [319, 456] on span "Siro" at bounding box center [355, 457] width 118 height 19
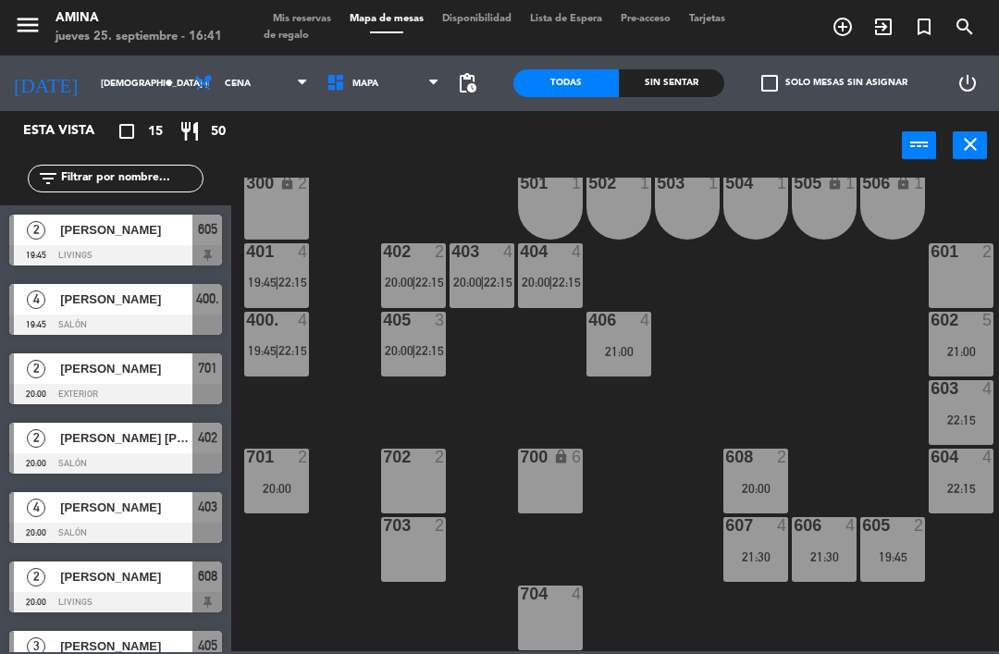
scroll to position [233, 0]
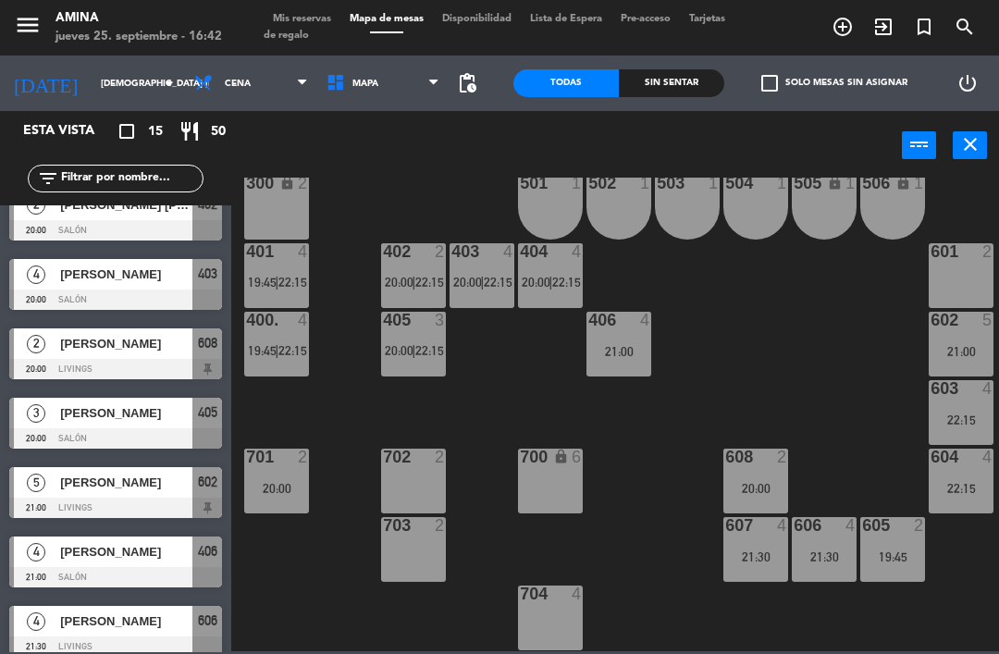
click at [423, 353] on span "22:15" at bounding box center [429, 350] width 29 height 15
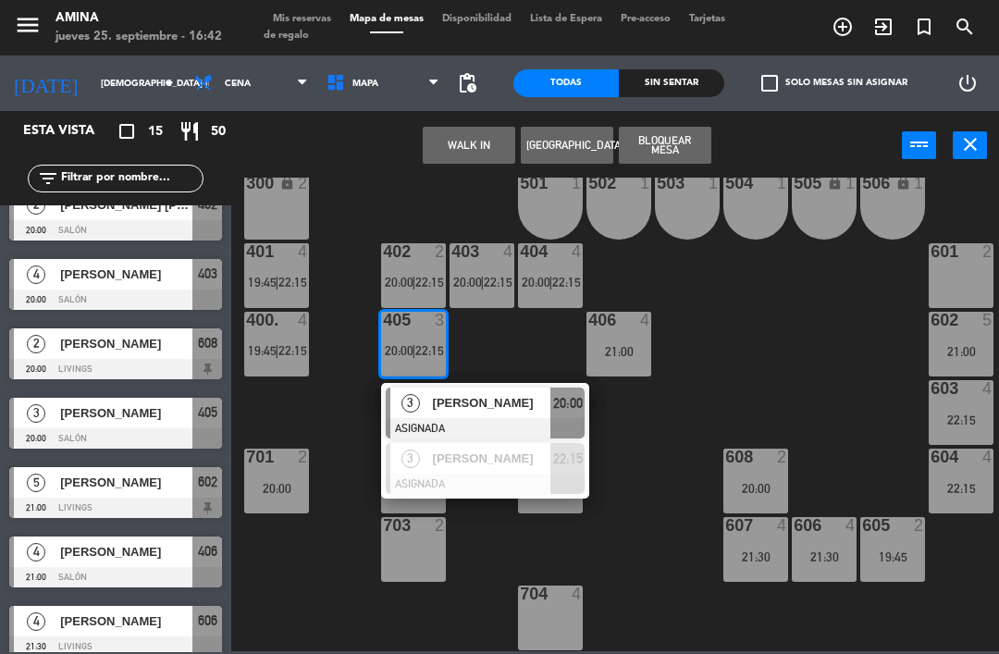
click at [488, 406] on span "[PERSON_NAME]" at bounding box center [492, 402] width 118 height 19
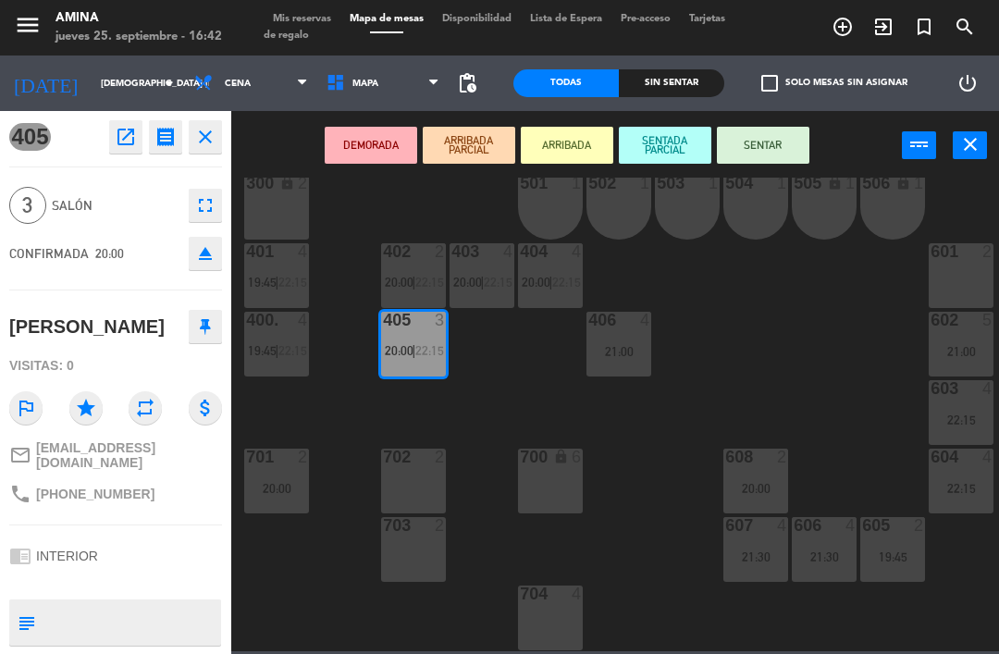
click at [962, 404] on div "603 4 22:15" at bounding box center [960, 412] width 65 height 65
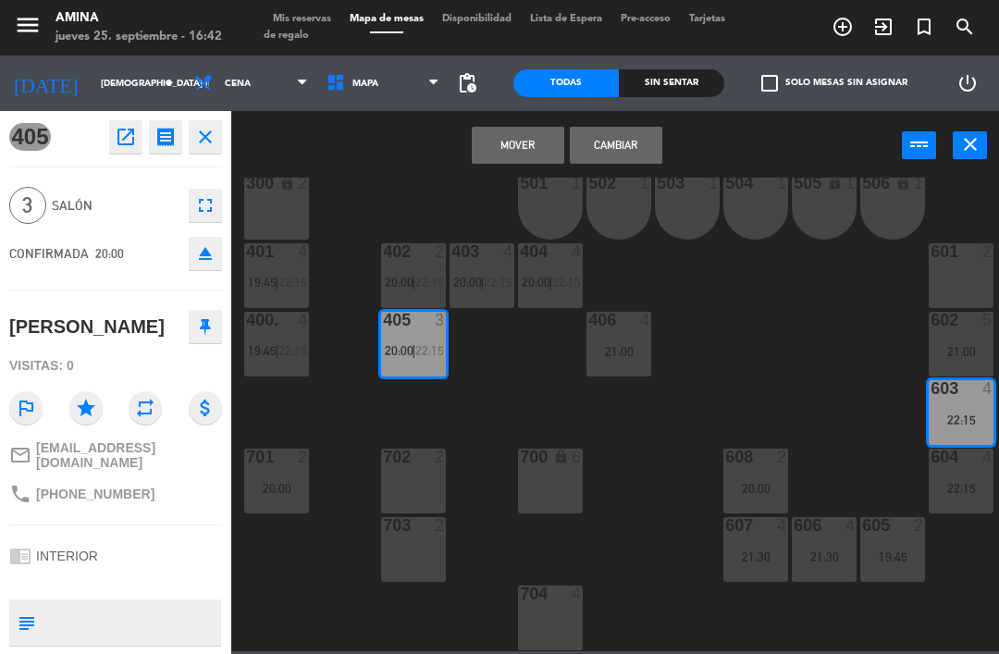
click at [969, 455] on div at bounding box center [961, 456] width 31 height 17
click at [531, 145] on button "Mover y Unir" at bounding box center [518, 145] width 92 height 37
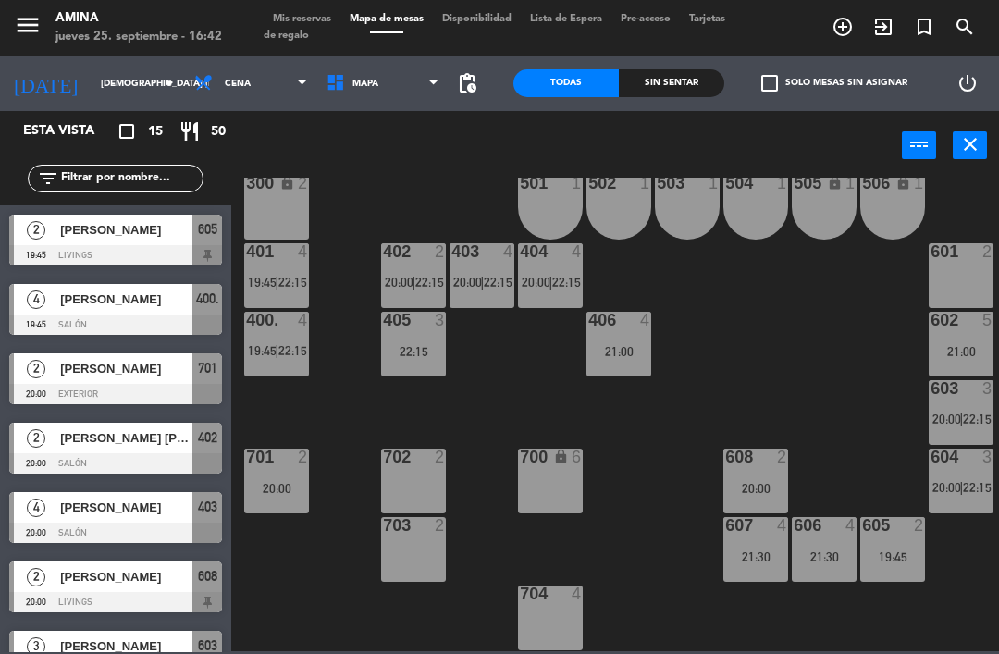
click at [896, 541] on div "605 2 19:45" at bounding box center [892, 549] width 65 height 65
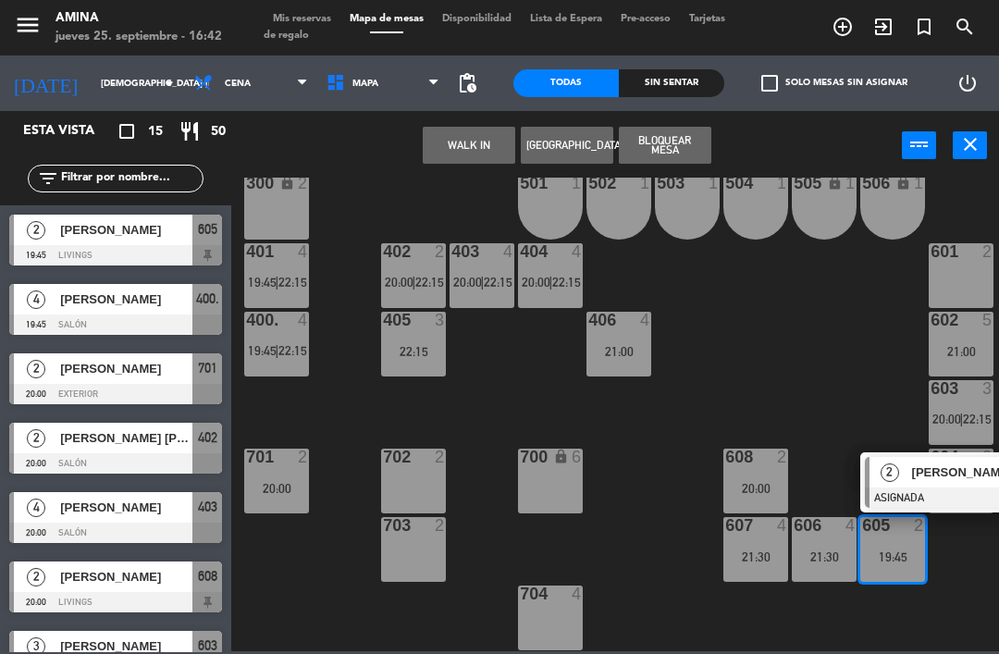
click at [923, 467] on span "[PERSON_NAME]" at bounding box center [971, 471] width 118 height 19
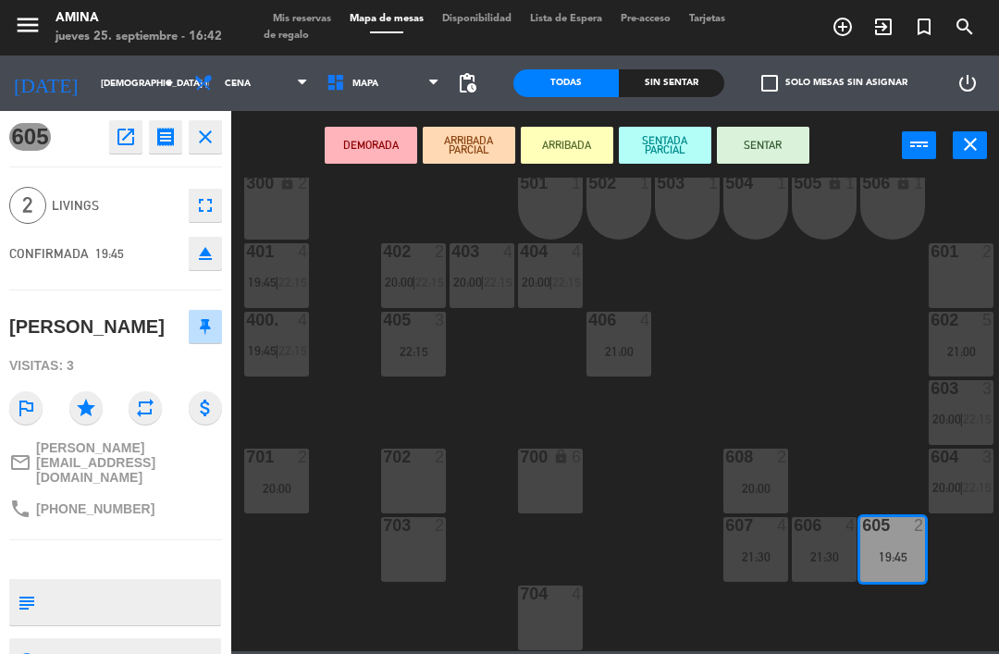
click at [416, 345] on div "22:15" at bounding box center [413, 351] width 65 height 13
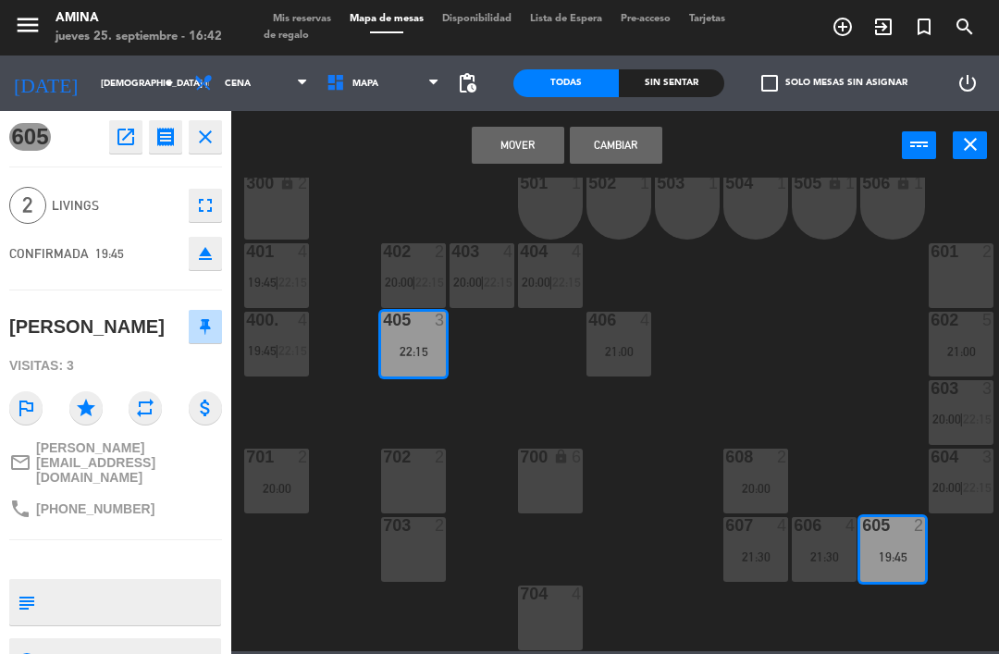
click at [531, 135] on button "Mover" at bounding box center [518, 145] width 92 height 37
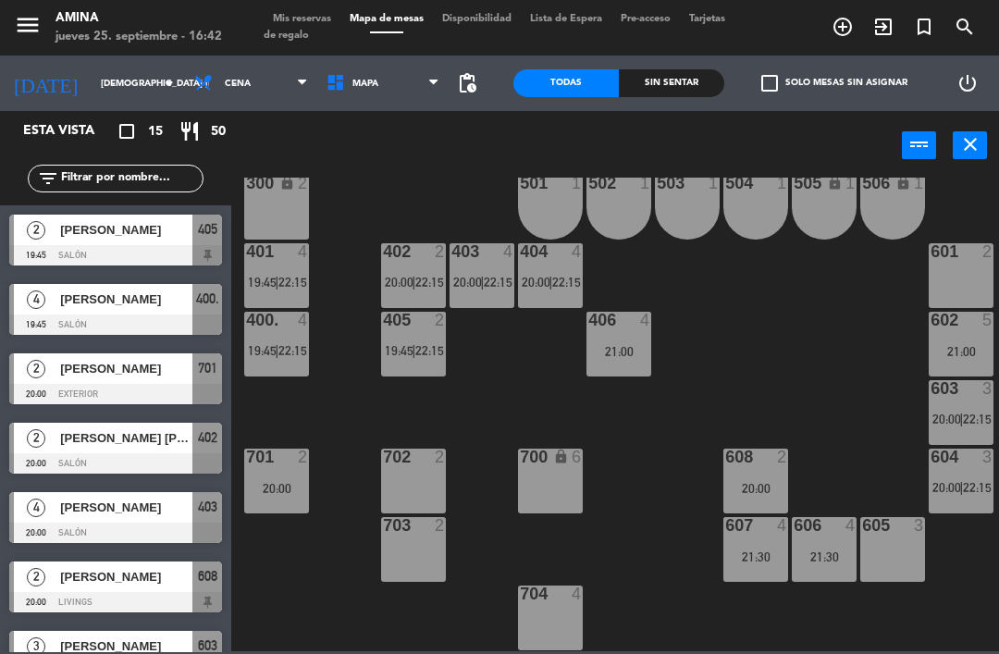
click at [492, 266] on div "403 4 20:00 | 22:15" at bounding box center [481, 275] width 65 height 65
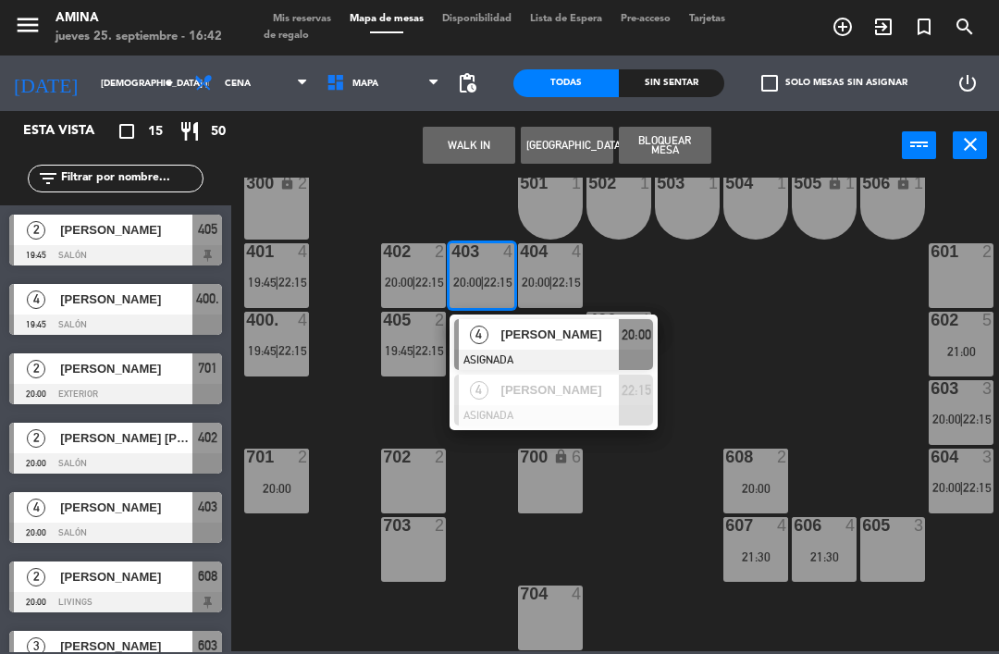
click at [591, 331] on span "[PERSON_NAME]" at bounding box center [560, 334] width 118 height 19
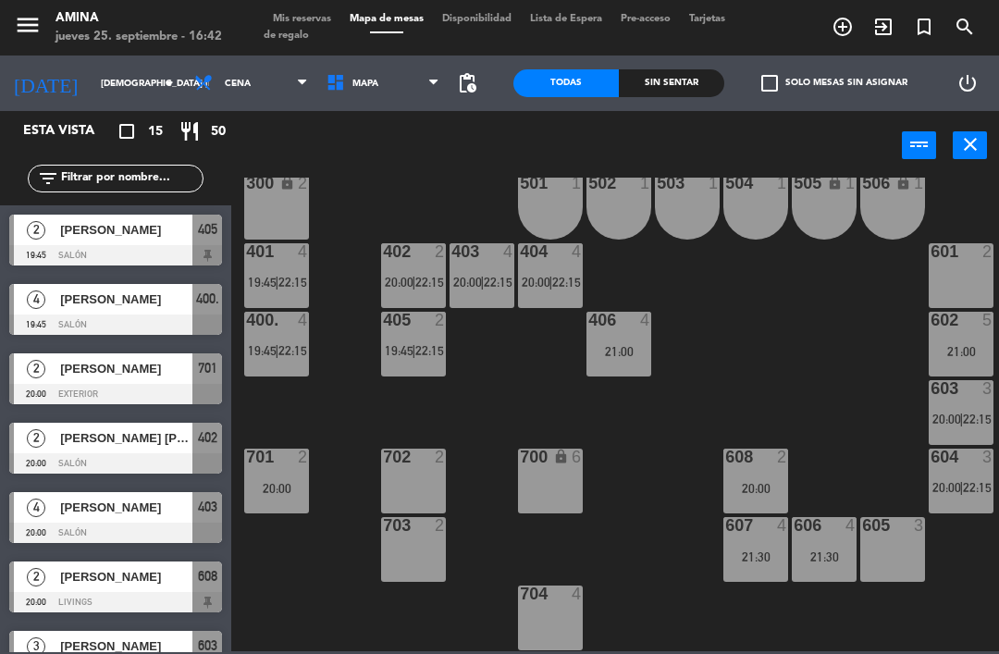
click at [494, 282] on span "22:15" at bounding box center [498, 282] width 29 height 15
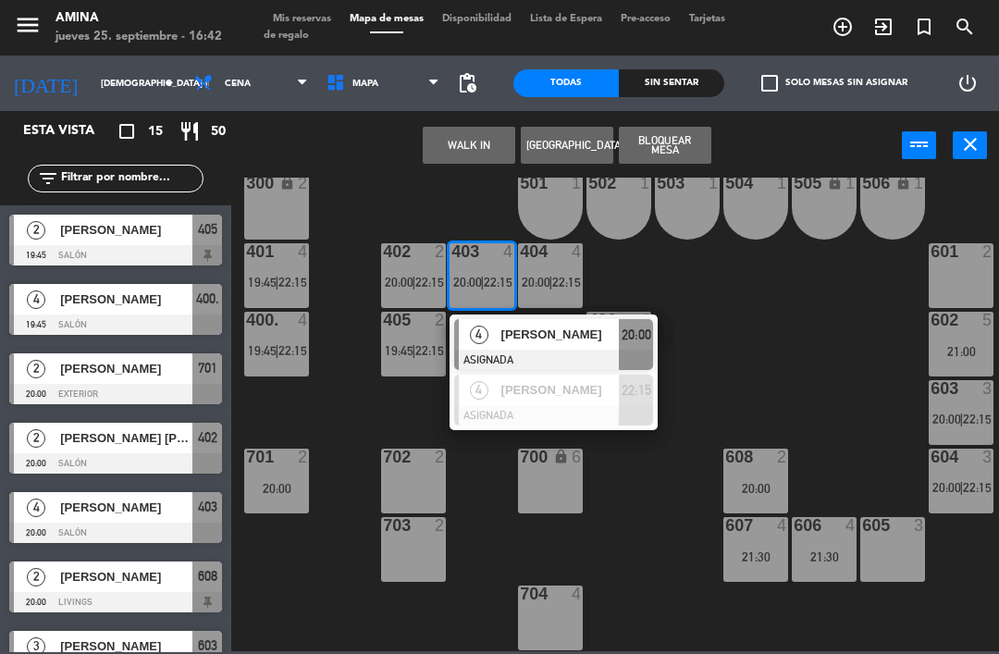
click at [563, 405] on div at bounding box center [553, 415] width 199 height 20
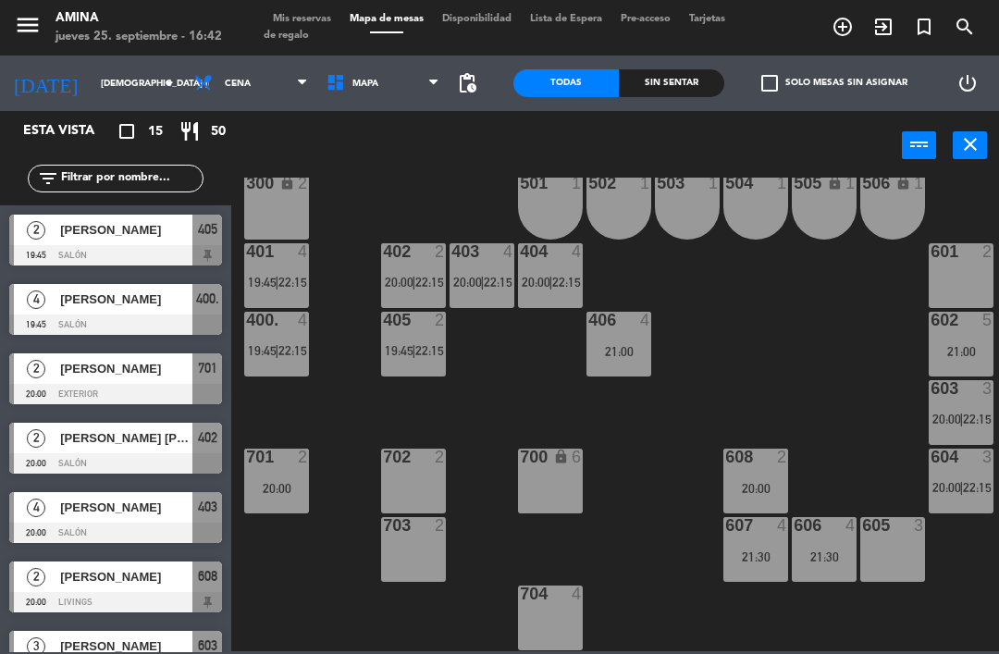
scroll to position [25, 0]
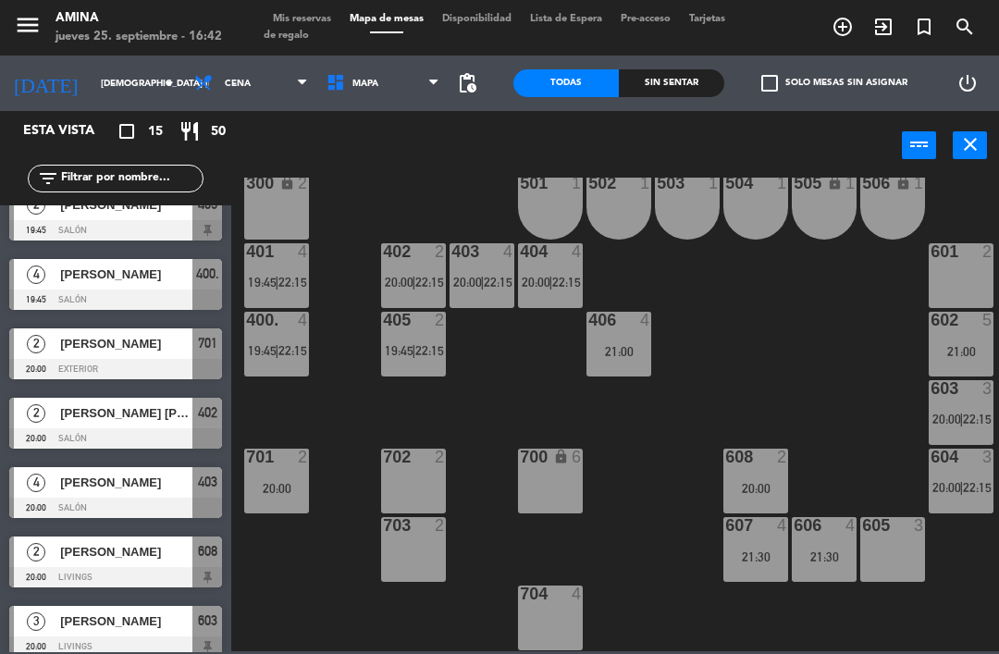
click at [423, 292] on div "402 2 20:00 | 22:15" at bounding box center [413, 275] width 65 height 65
click at [791, 285] on div "101 lock 6 102 lock 6 103 lock 6 301 lock 6 307 lock 2 302 lock 6 308 lock 2 20…" at bounding box center [619, 414] width 757 height 473
click at [294, 29] on span "Tarjetas de regalo" at bounding box center [494, 27] width 461 height 27
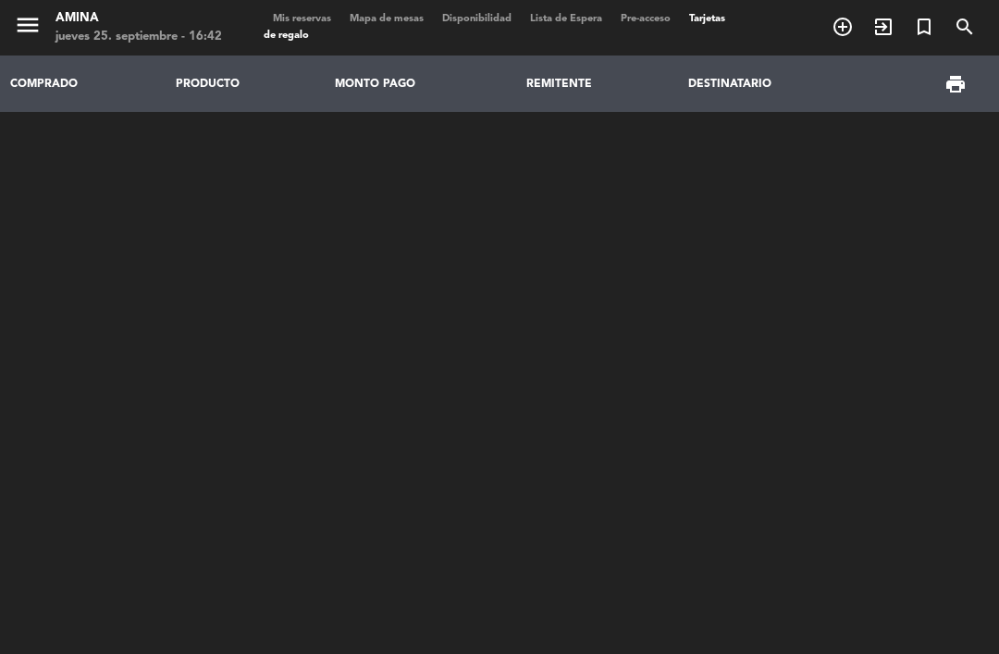
click at [309, 14] on span "Mis reservas" at bounding box center [302, 19] width 77 height 10
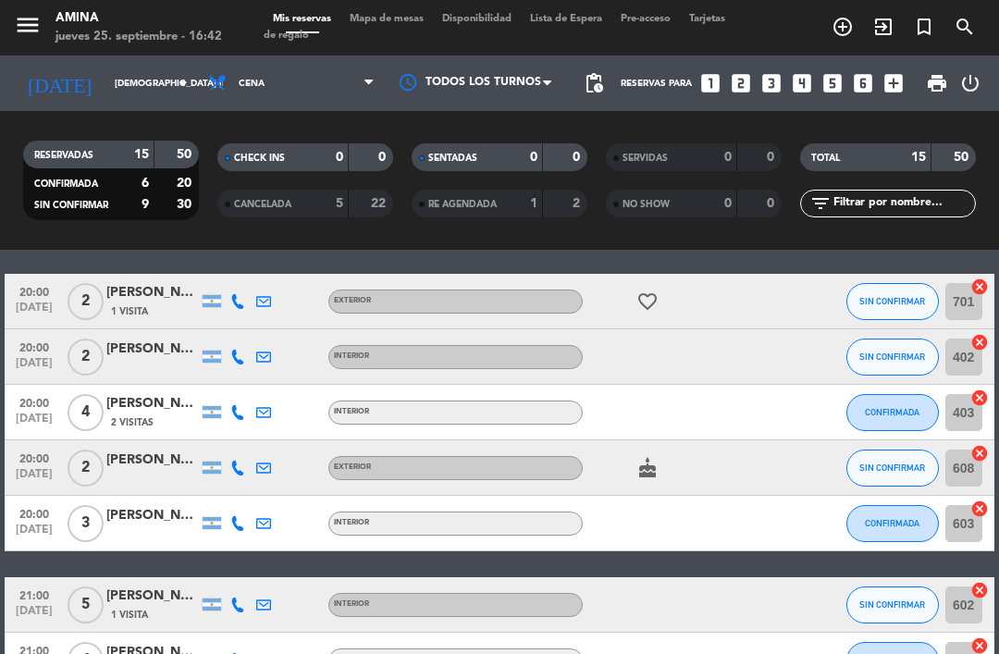
scroll to position [218, 0]
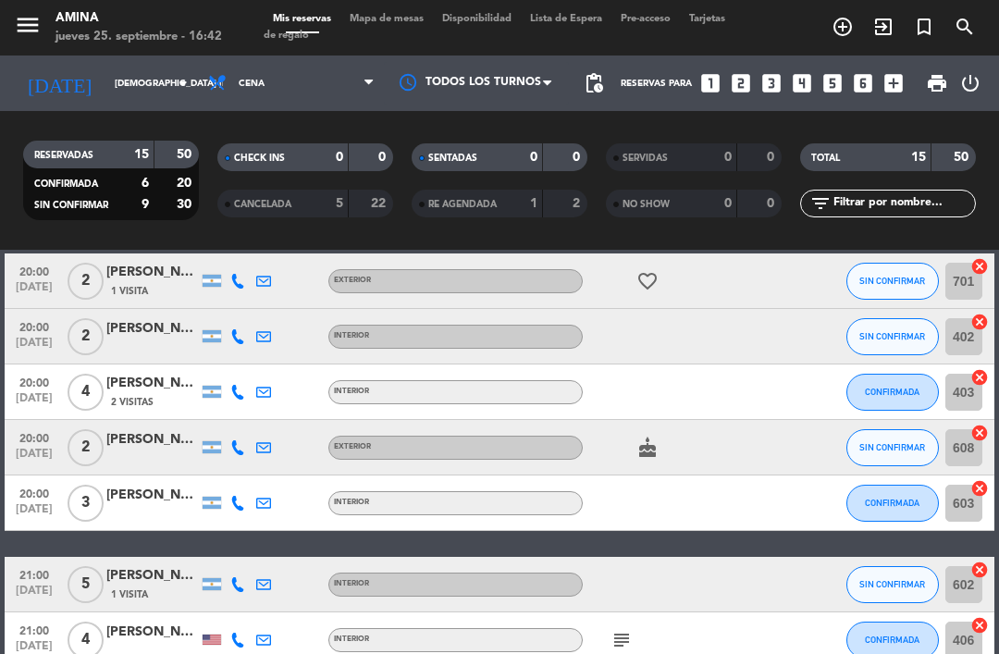
click at [903, 331] on span "SIN CONFIRMAR" at bounding box center [892, 336] width 66 height 10
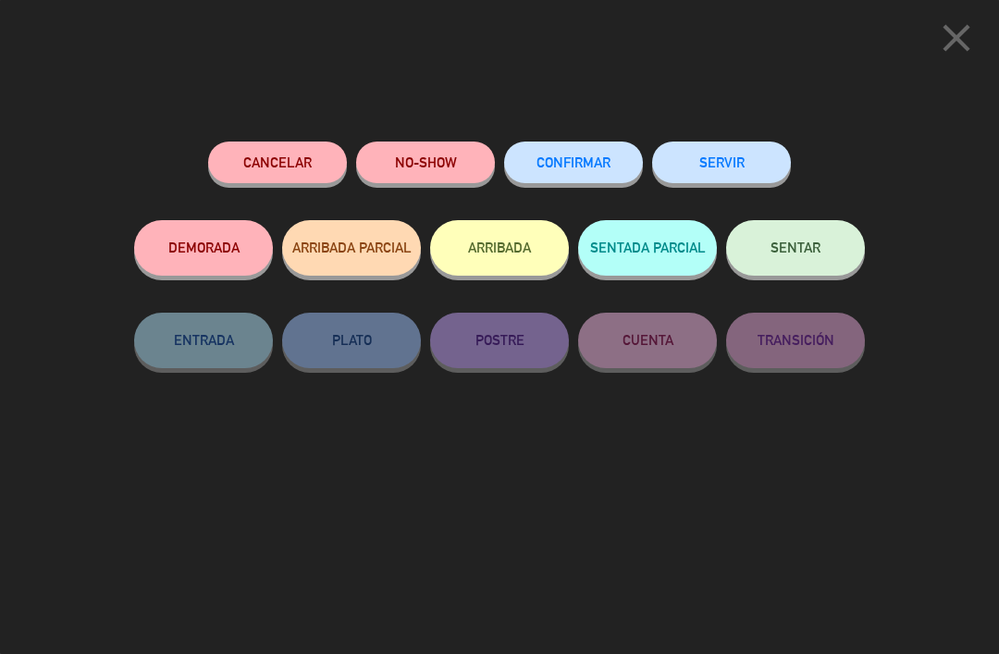
click at [579, 144] on button "CONFIRMAR" at bounding box center [573, 162] width 139 height 42
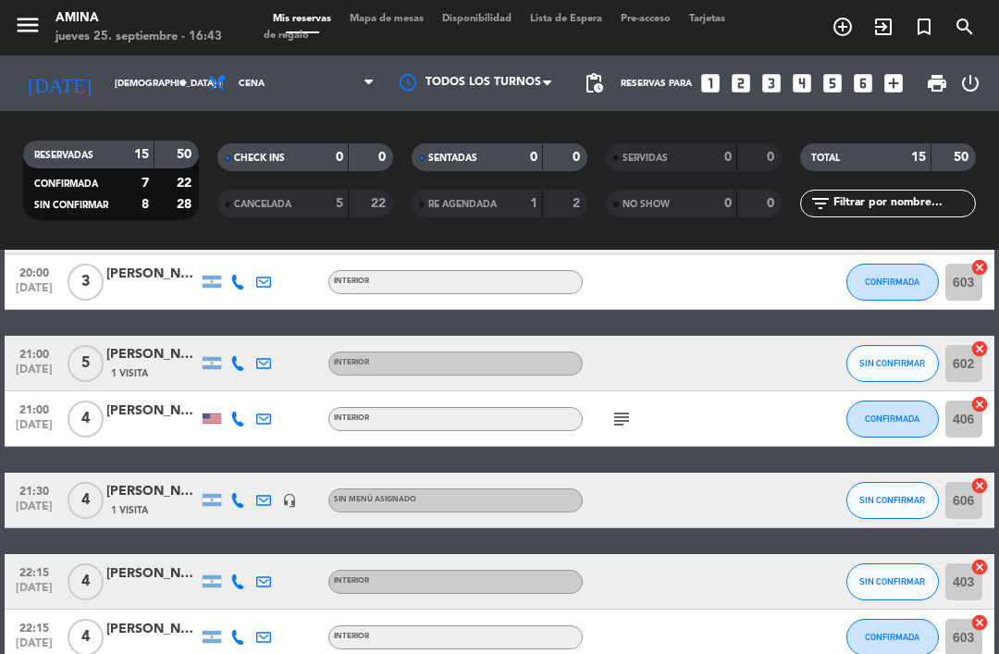
scroll to position [454, 0]
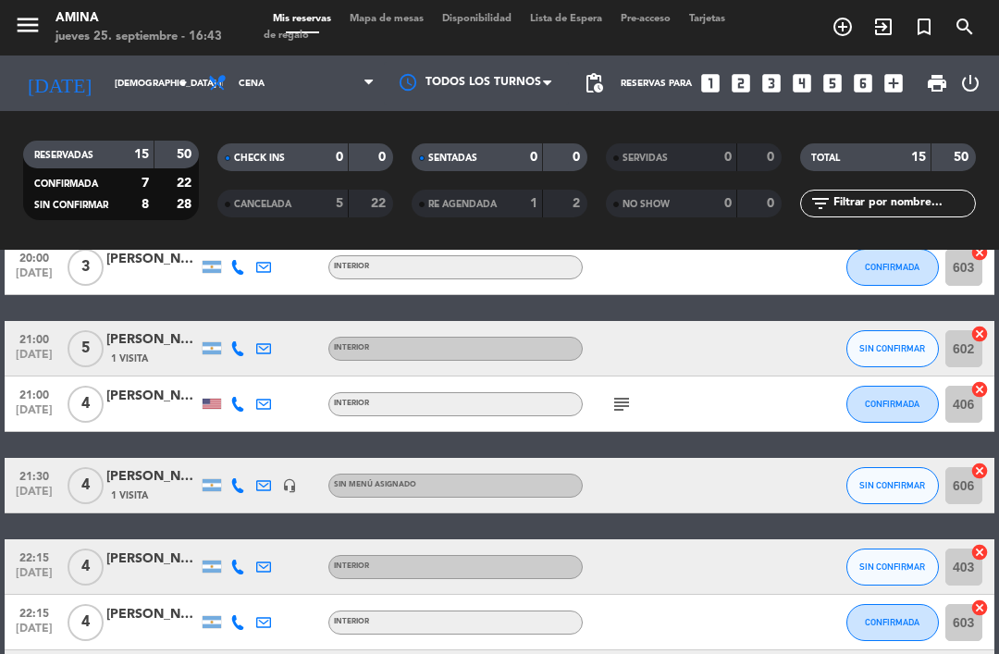
click at [887, 491] on button "SIN CONFIRMAR" at bounding box center [892, 485] width 92 height 37
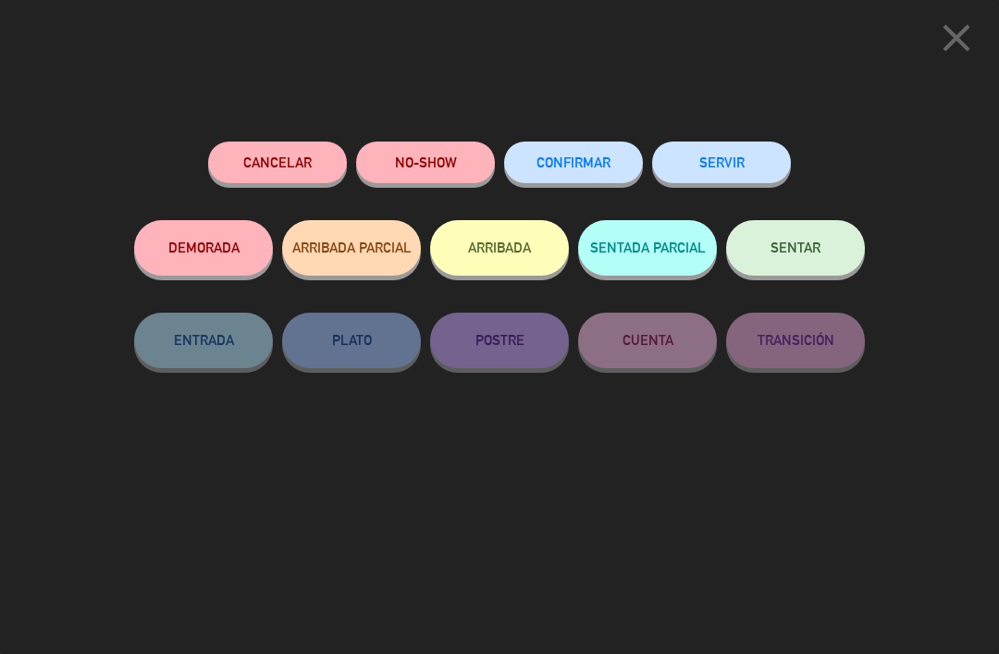
click at [606, 158] on span "CONFIRMAR" at bounding box center [573, 162] width 74 height 16
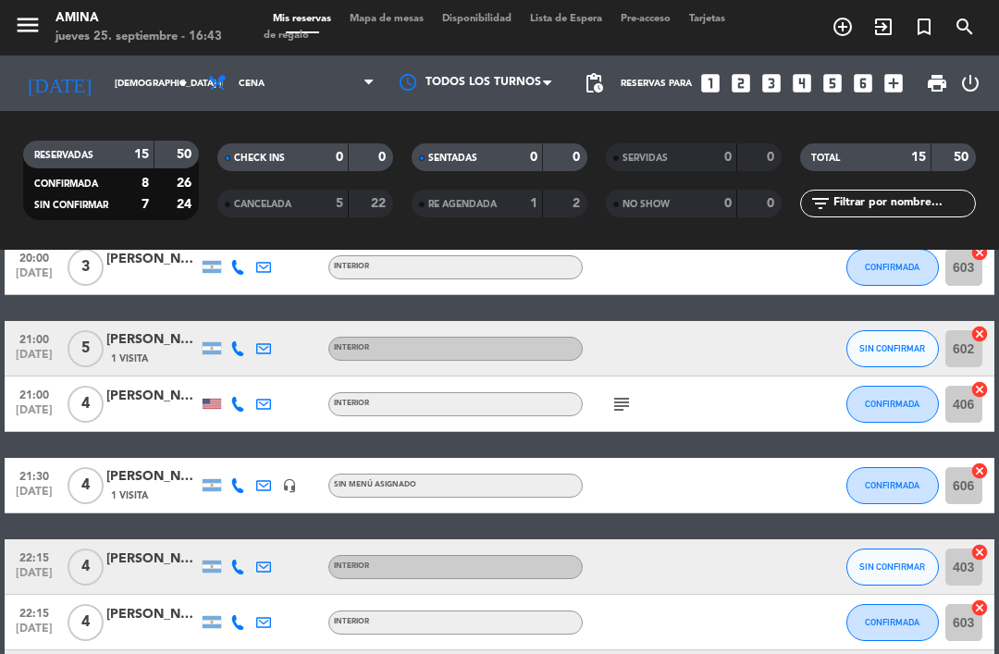
click at [393, 18] on span "Mapa de mesas" at bounding box center [386, 19] width 92 height 10
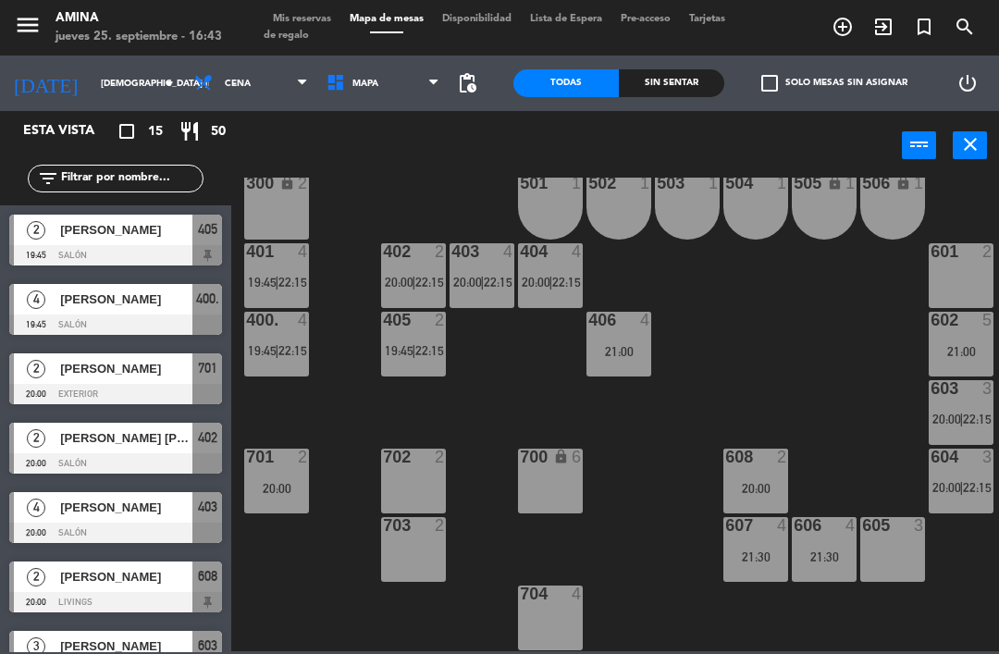
scroll to position [514, 0]
click at [329, 24] on span "Mis reservas" at bounding box center [302, 19] width 77 height 10
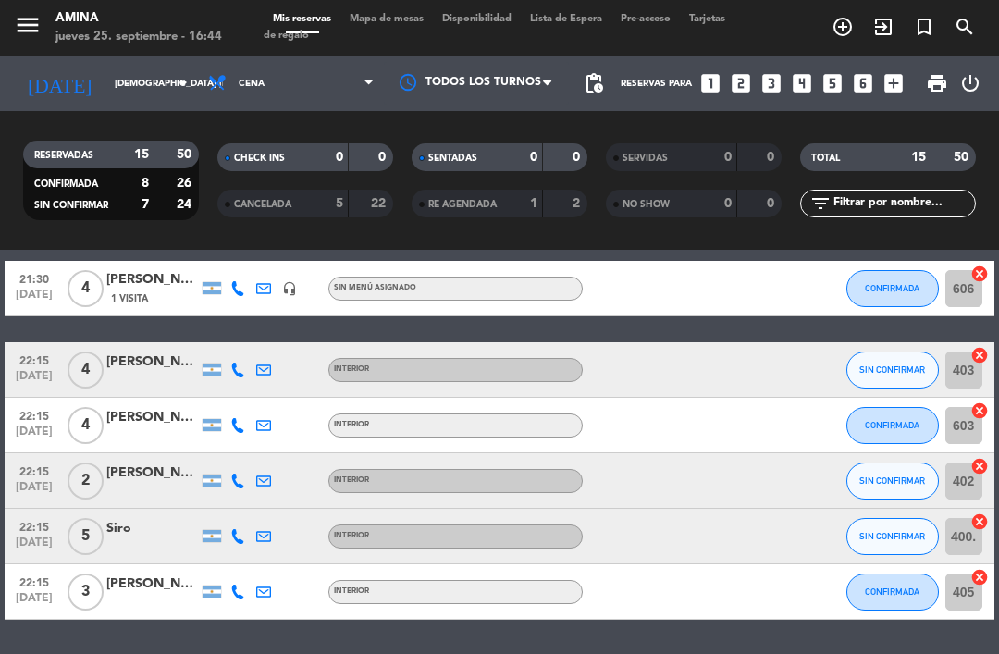
scroll to position [650, 0]
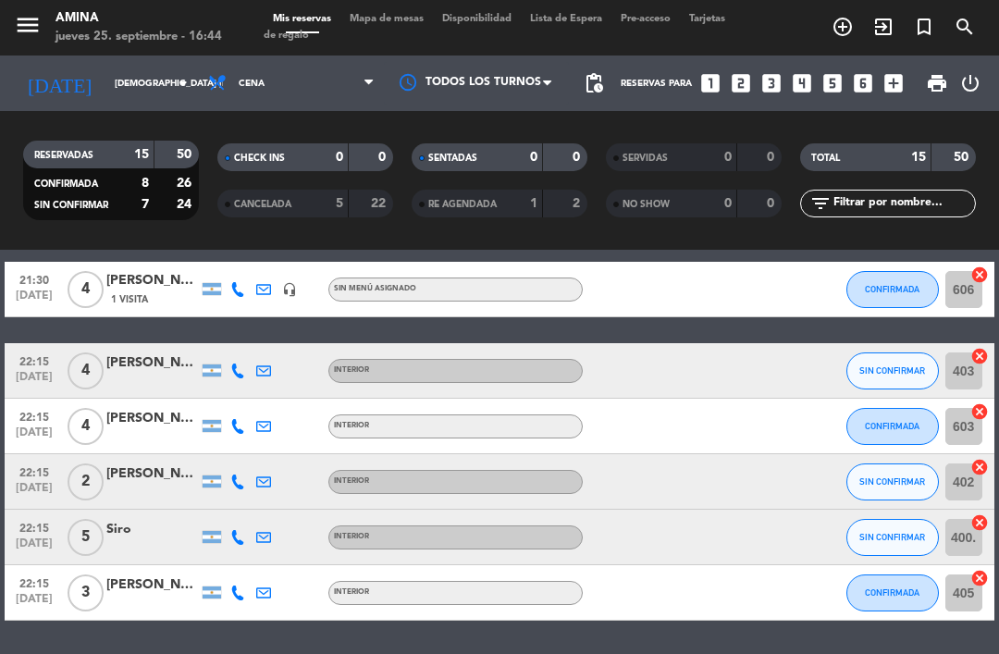
click at [900, 473] on button "SIN CONFIRMAR" at bounding box center [892, 481] width 92 height 37
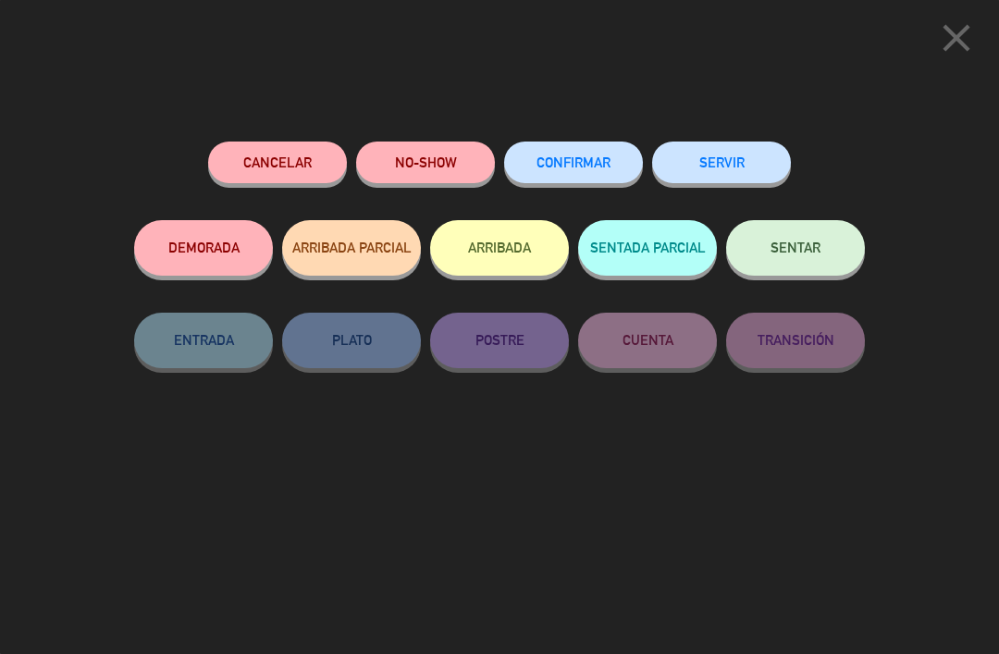
scroll to position [0, 2]
click at [952, 63] on button "close" at bounding box center [955, 41] width 57 height 55
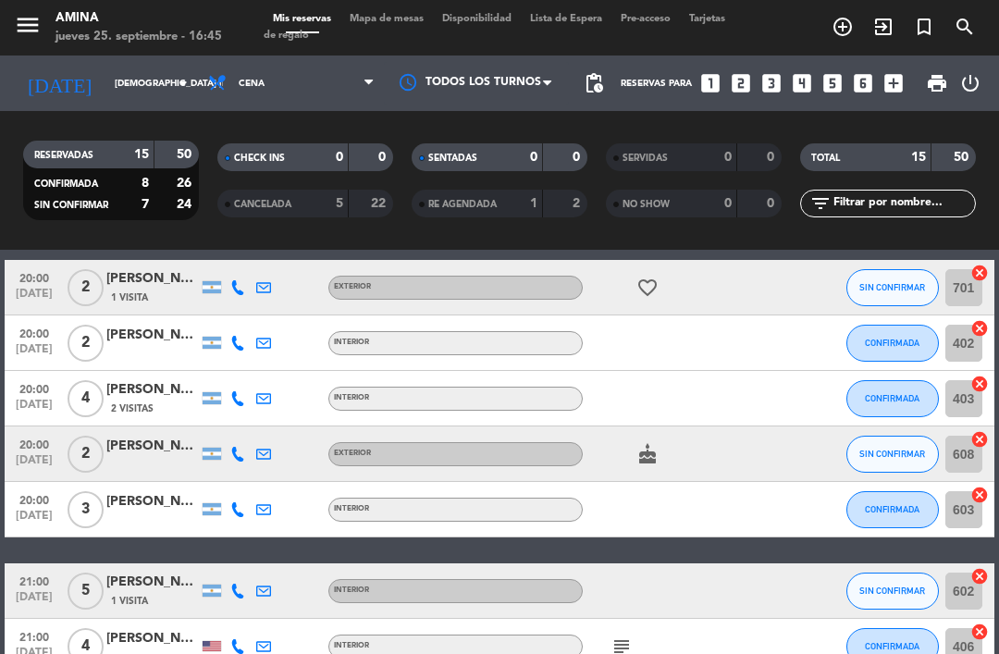
scroll to position [211, 0]
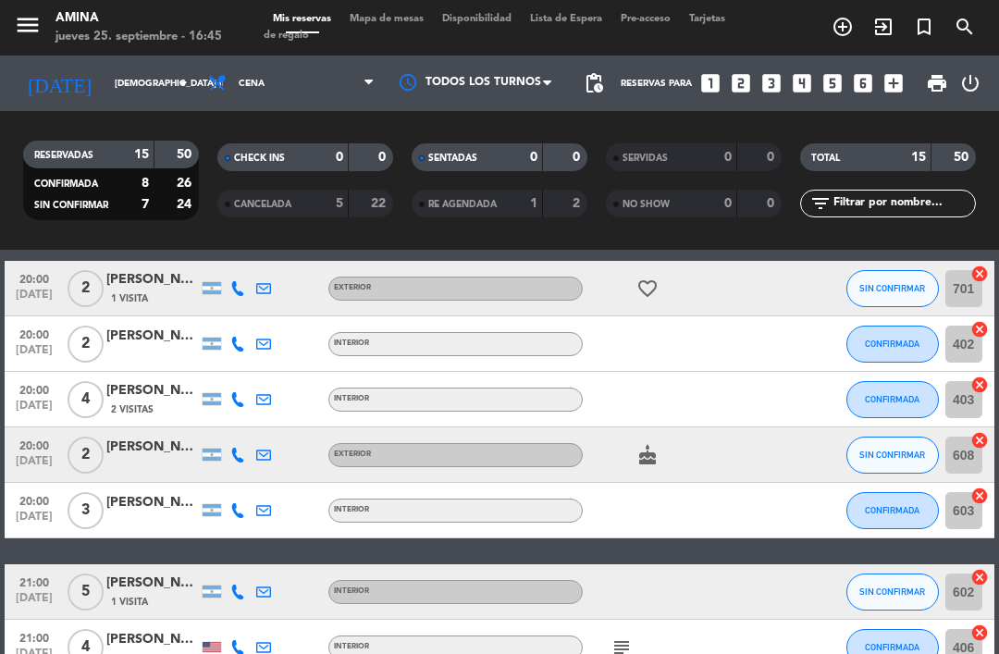
click at [894, 283] on span "SIN CONFIRMAR" at bounding box center [892, 288] width 66 height 10
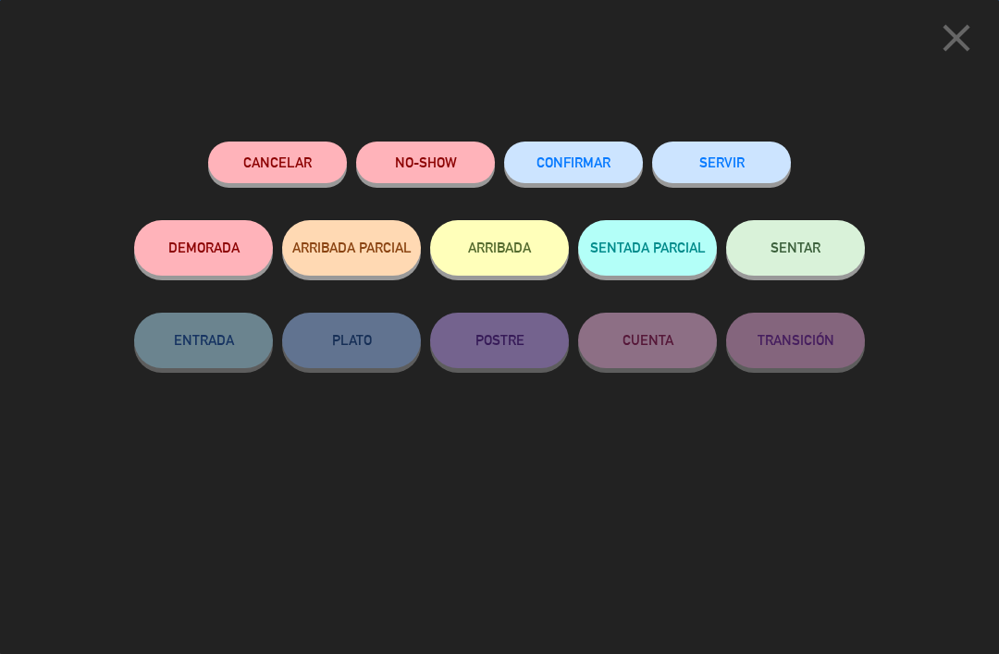
click at [568, 145] on button "CONFIRMAR" at bounding box center [573, 162] width 139 height 42
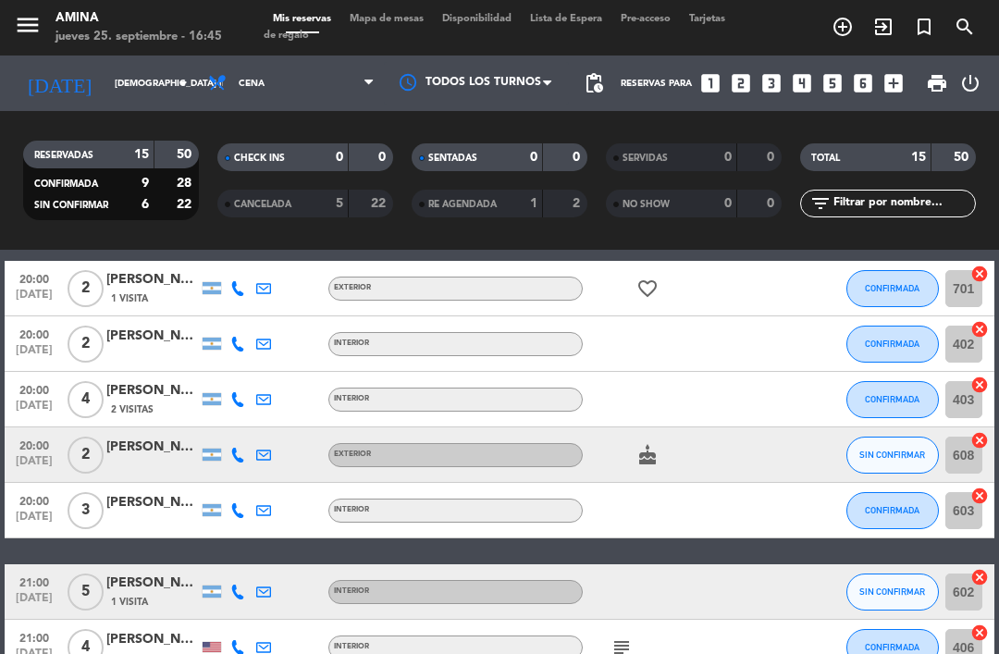
click at [902, 445] on button "SIN CONFIRMAR" at bounding box center [892, 454] width 92 height 37
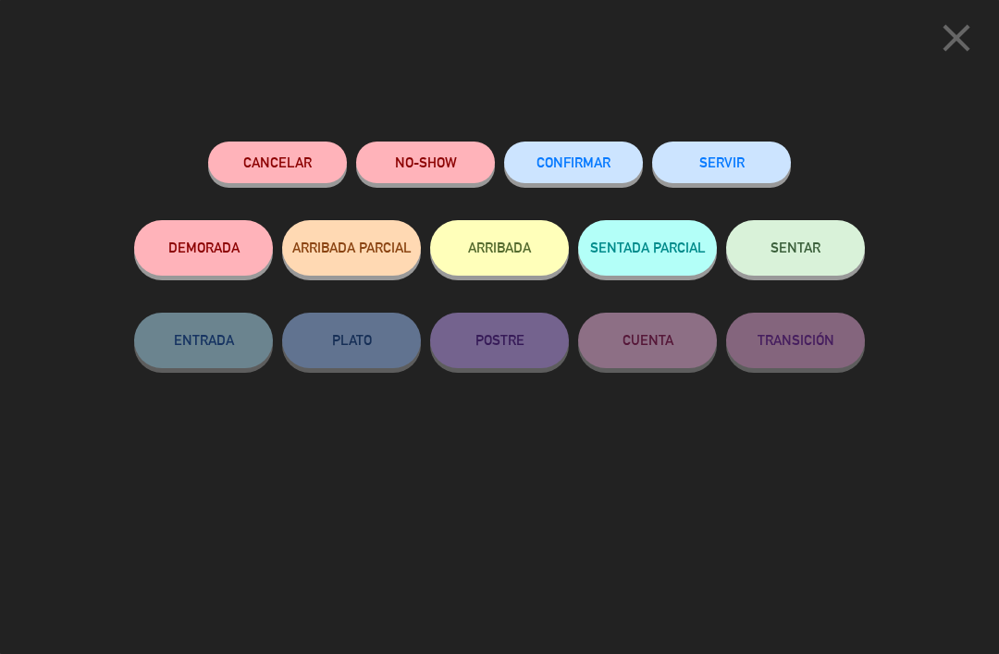
click at [585, 156] on span "CONFIRMAR" at bounding box center [573, 162] width 74 height 16
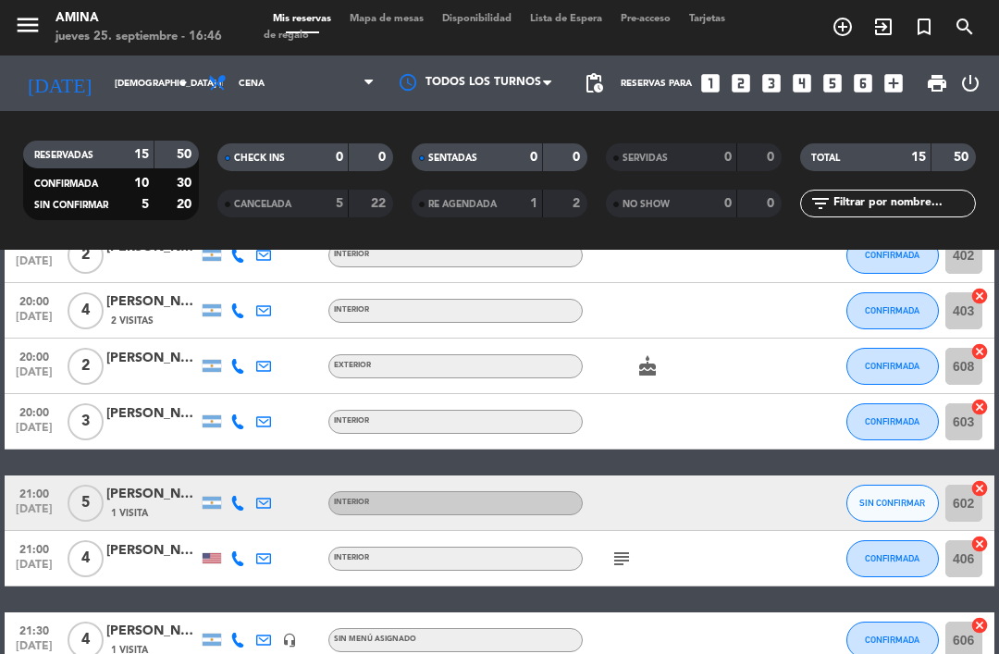
scroll to position [301, 0]
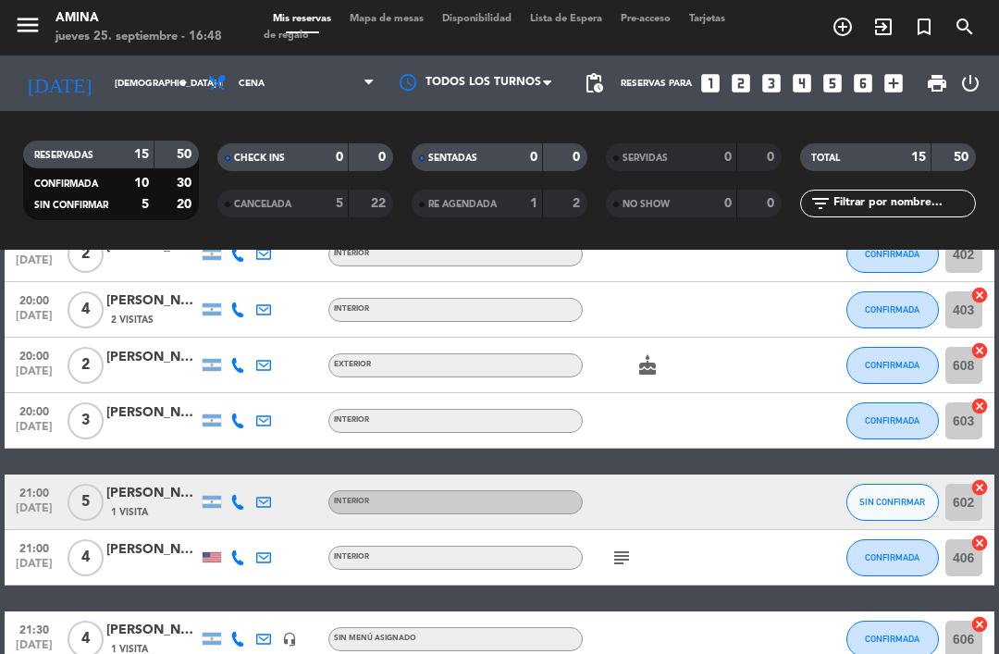
click at [610, 563] on icon "subject" at bounding box center [621, 557] width 22 height 22
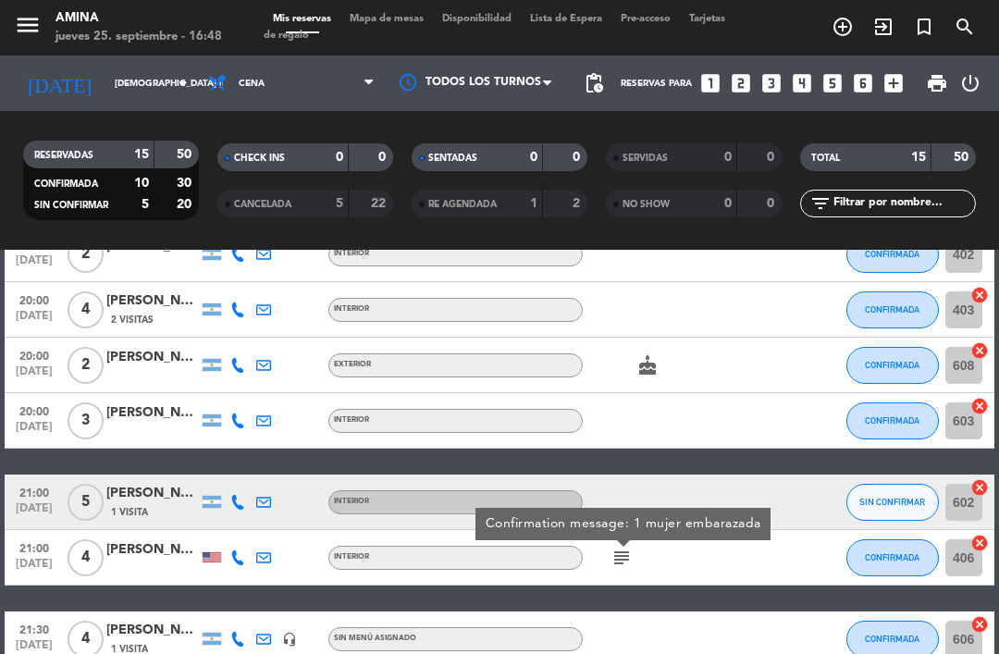
click at [694, 580] on div "subject Confirmation message: 1 mujer embarazada" at bounding box center [660, 557] width 155 height 55
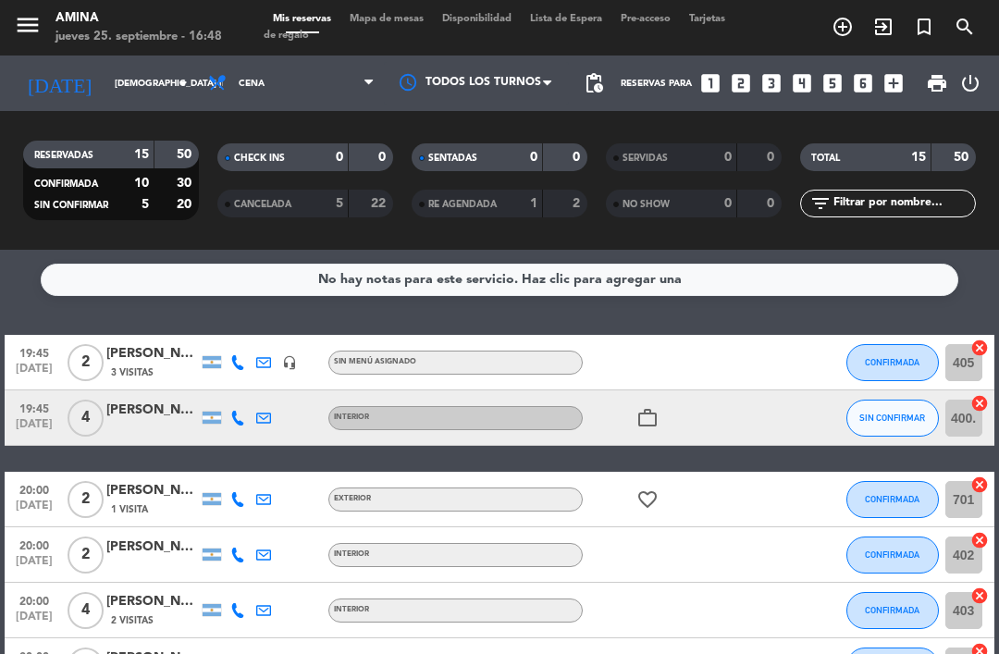
scroll to position [0, 0]
click at [647, 421] on icon "work_outline" at bounding box center [647, 418] width 22 height 22
click at [651, 503] on icon "favorite_border" at bounding box center [647, 499] width 22 height 22
click at [658, 591] on div at bounding box center [660, 610] width 155 height 55
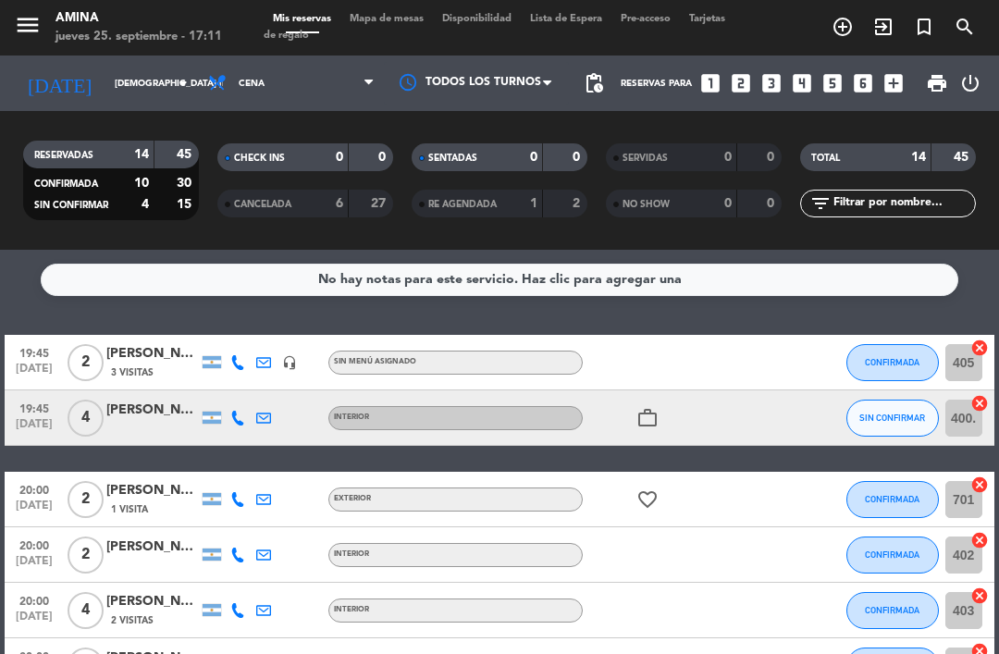
click at [659, 401] on div "work_outline" at bounding box center [660, 417] width 155 height 55
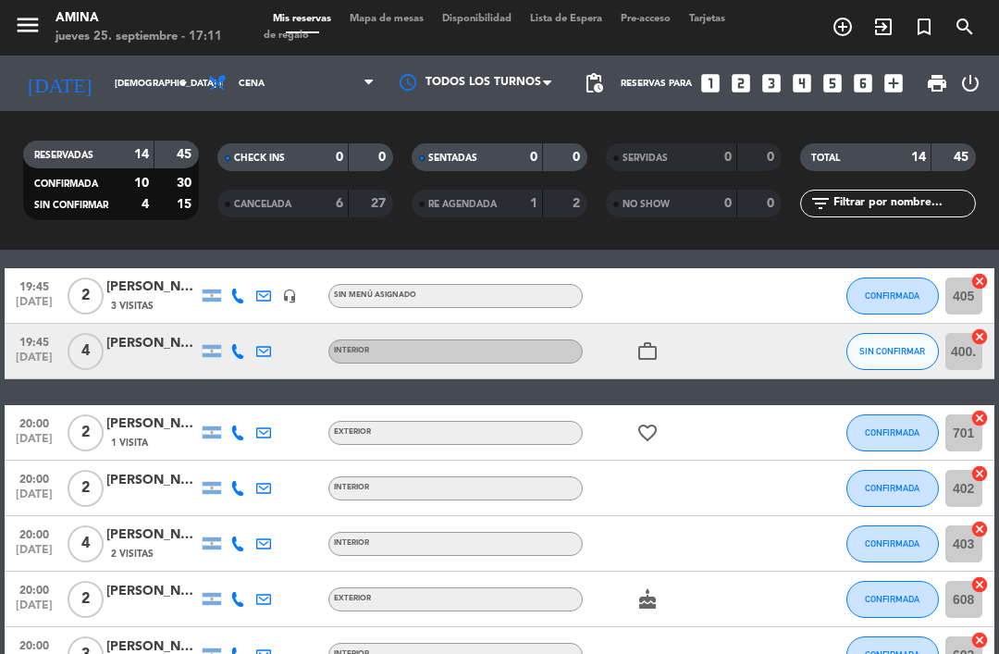
scroll to position [95, 0]
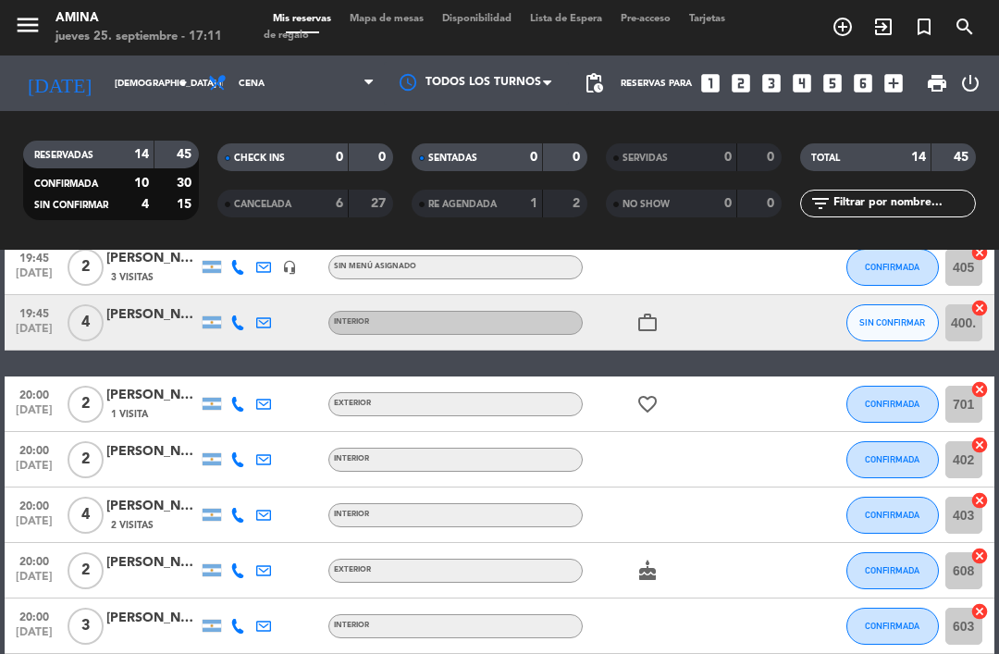
click at [658, 398] on icon "favorite_border" at bounding box center [647, 404] width 22 height 22
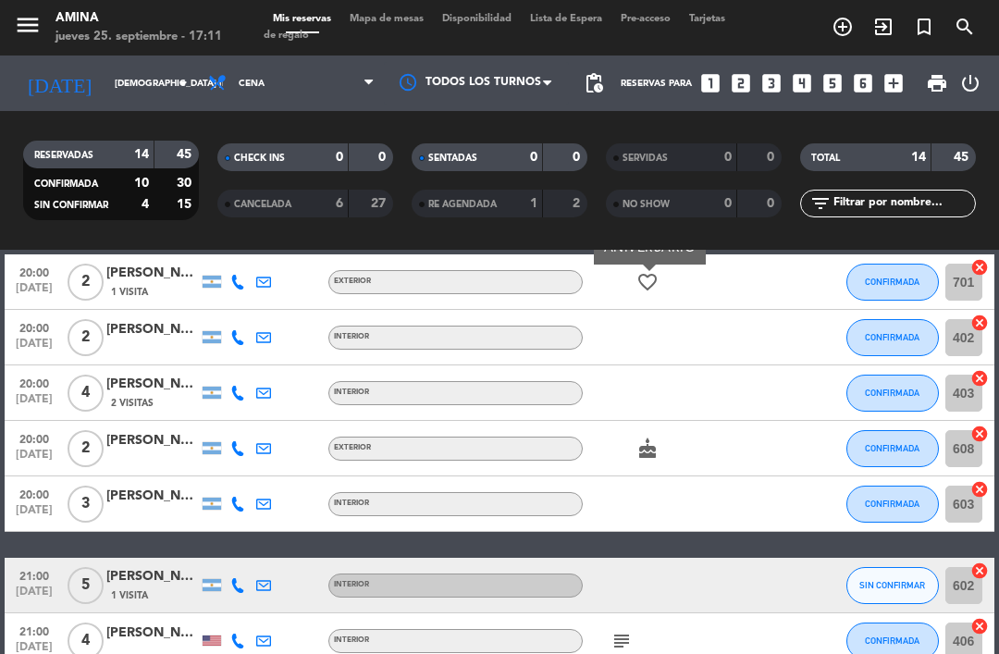
scroll to position [209, 0]
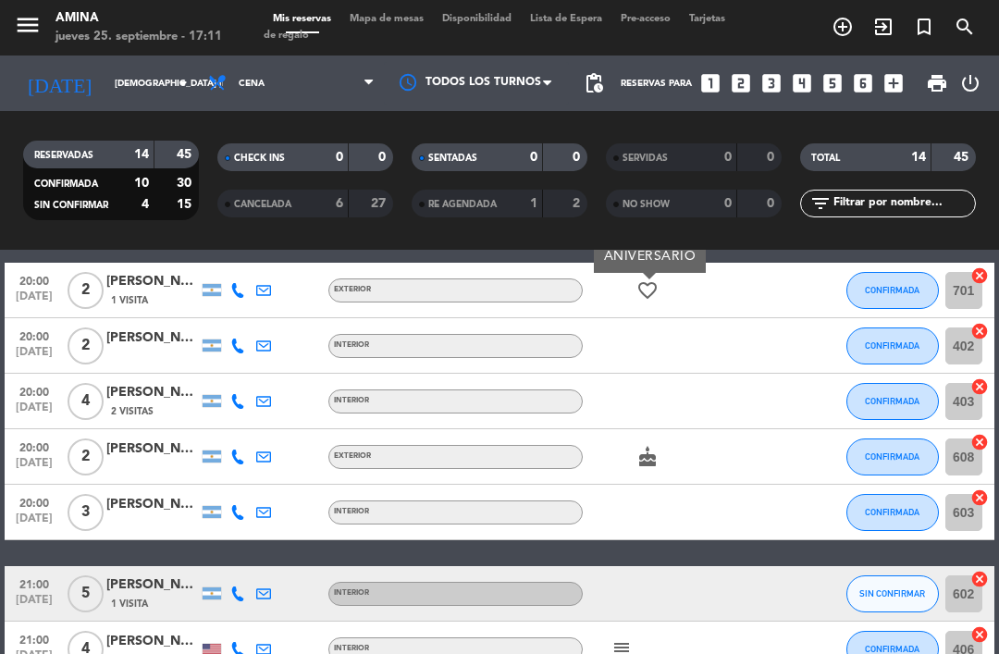
click at [658, 453] on icon "cake" at bounding box center [647, 457] width 22 height 22
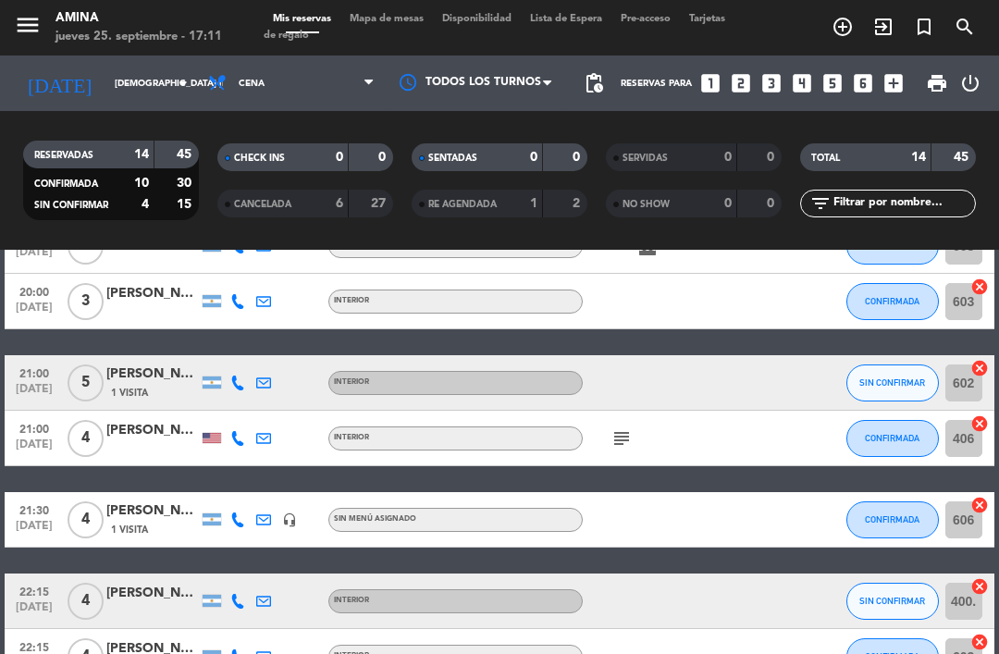
scroll to position [423, 0]
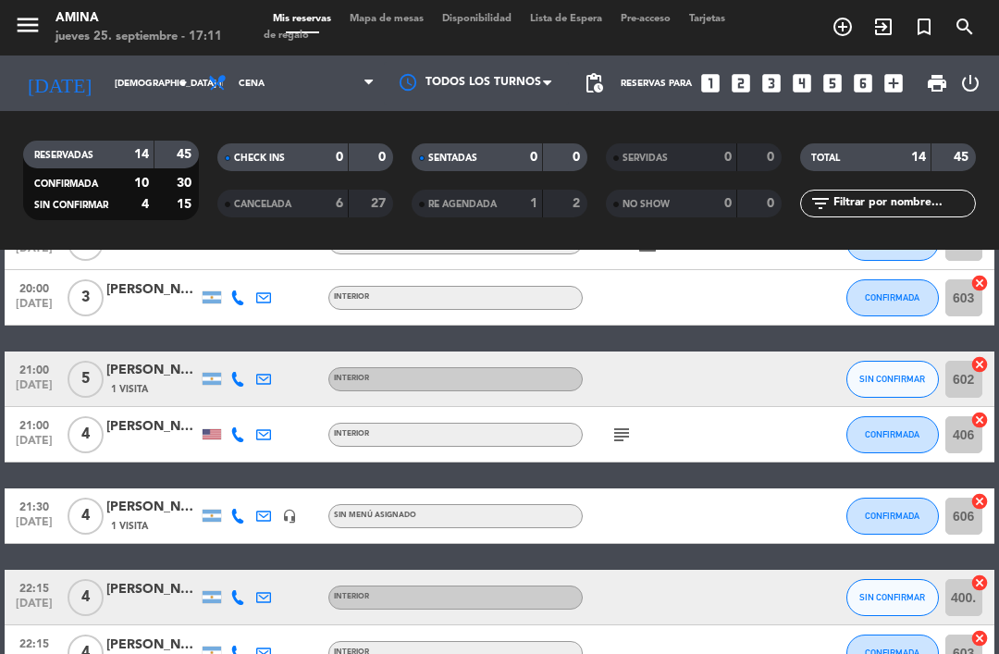
click at [629, 428] on icon "subject" at bounding box center [621, 434] width 22 height 22
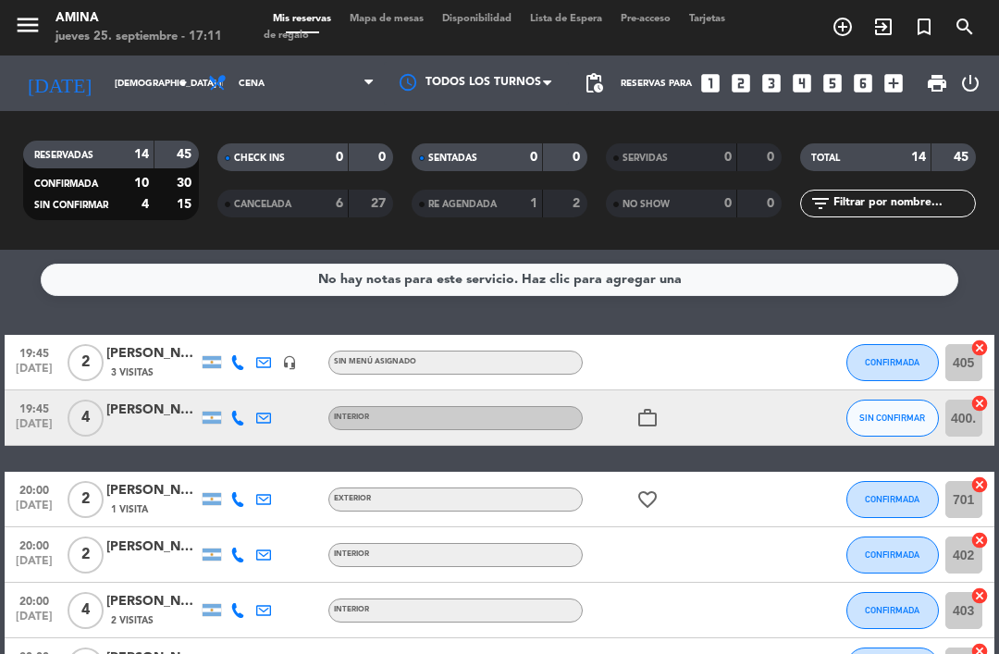
scroll to position [0, 0]
